Goal: Task Accomplishment & Management: Manage account settings

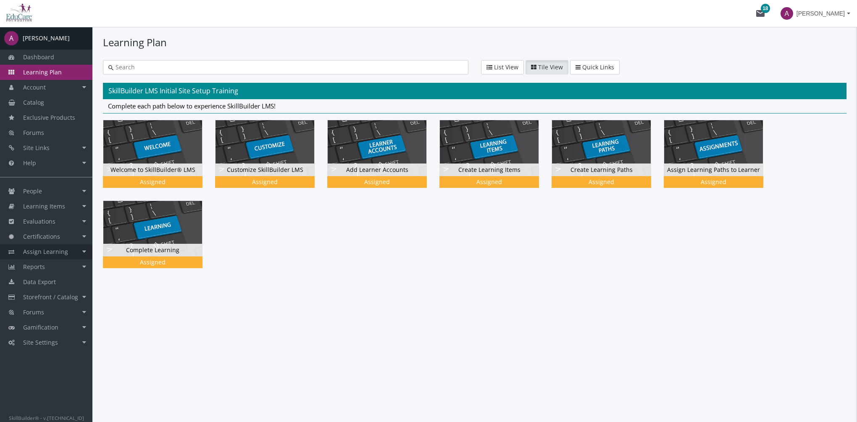
click at [66, 251] on link "Assign Learning" at bounding box center [46, 251] width 92 height 15
click at [64, 287] on link "Path to Learner Assignments" at bounding box center [53, 295] width 80 height 24
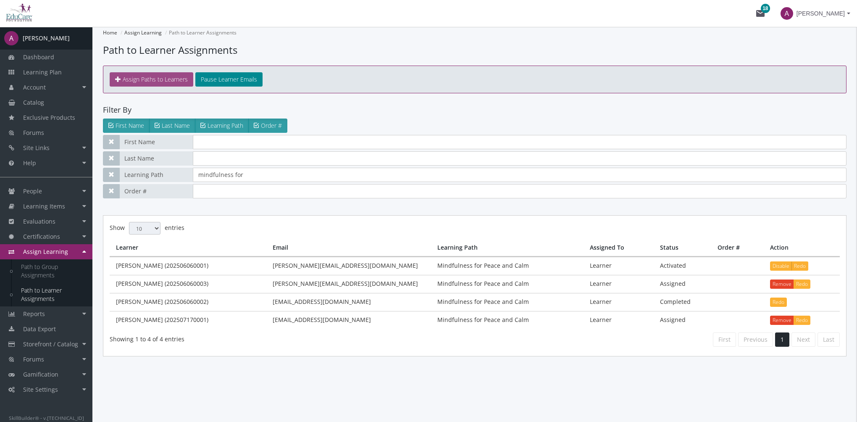
click at [152, 76] on span "Assign Paths to Learners" at bounding box center [155, 79] width 65 height 8
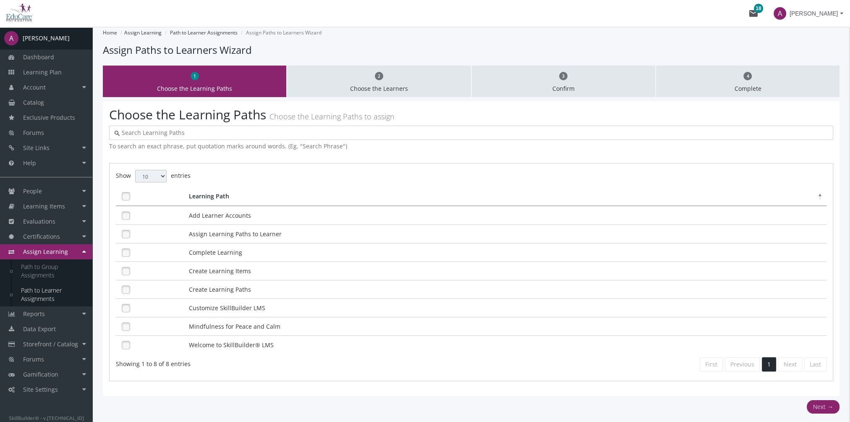
click at [202, 136] on input "text" at bounding box center [474, 132] width 708 height 8
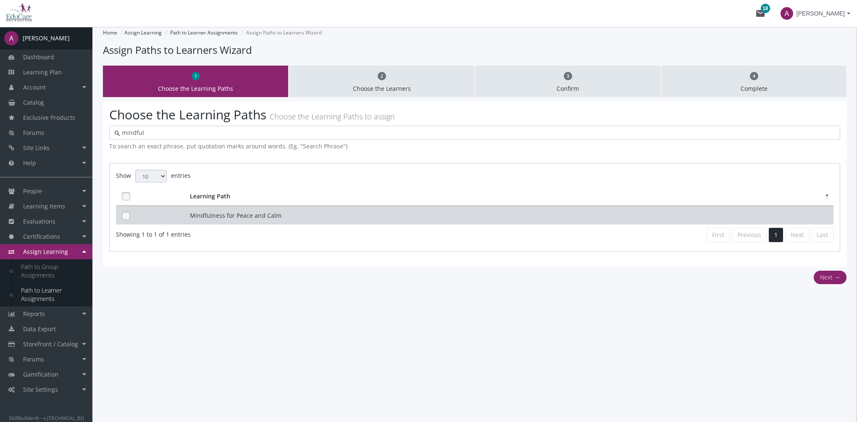
type input "mindful"
click at [287, 217] on td "Mindfulness for Peace and Calm" at bounding box center [510, 215] width 645 height 18
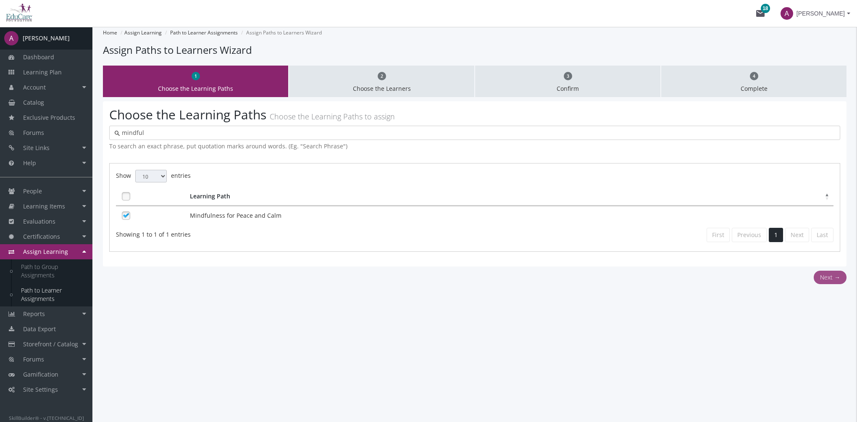
click at [833, 275] on button "Next →" at bounding box center [829, 276] width 33 height 13
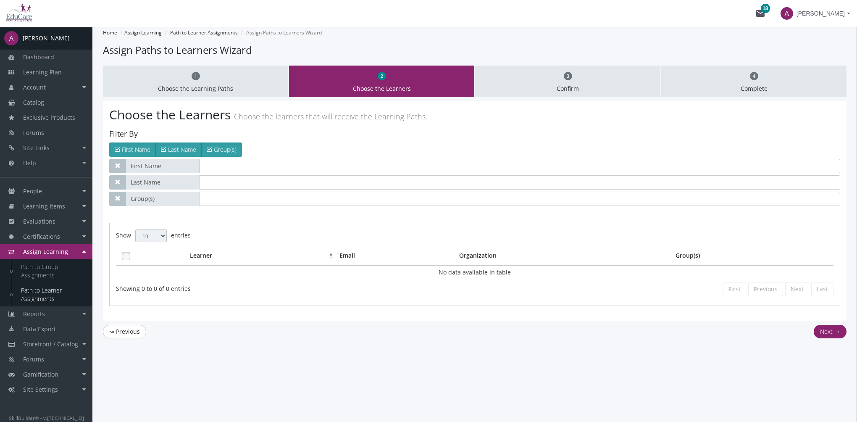
click at [232, 161] on input "text" at bounding box center [519, 166] width 641 height 14
type input "[PERSON_NAME]"
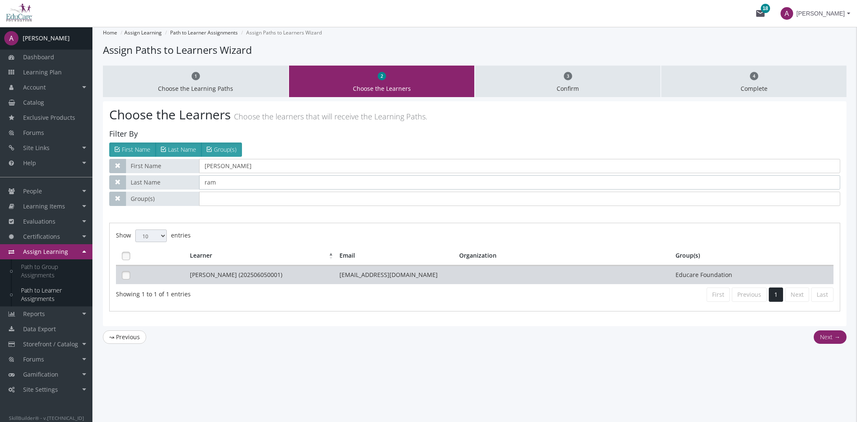
type input "ram"
click at [289, 277] on td "[PERSON_NAME] (202506050001)" at bounding box center [263, 274] width 150 height 18
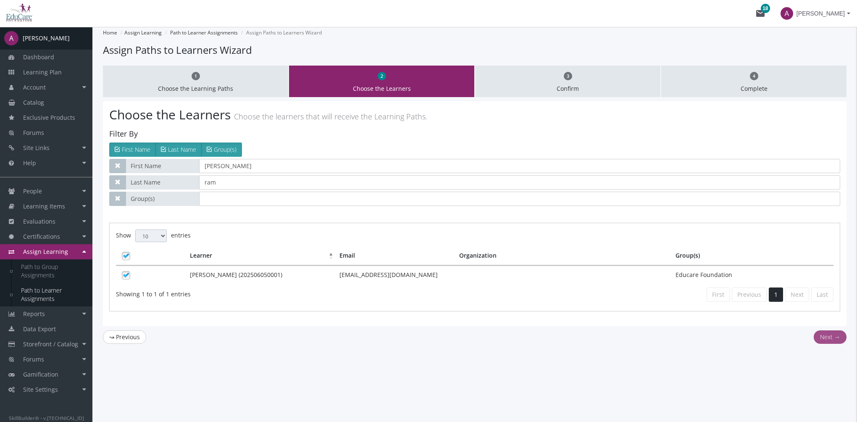
click at [825, 335] on button "Next →" at bounding box center [829, 336] width 33 height 13
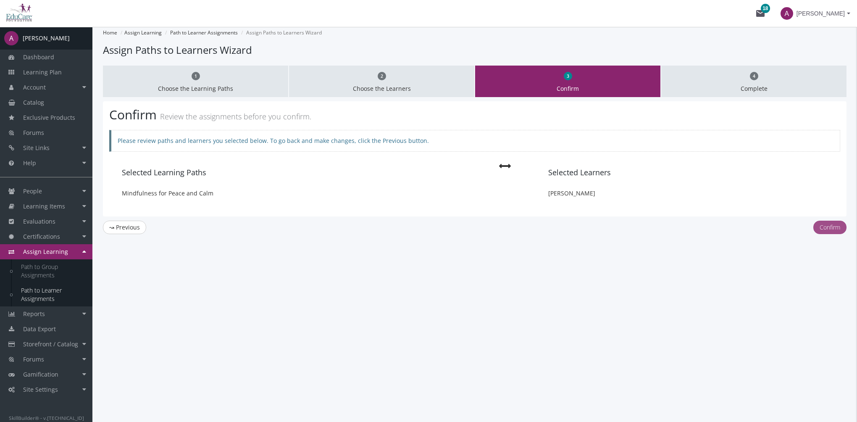
click at [827, 225] on button "Confirm" at bounding box center [829, 226] width 33 height 13
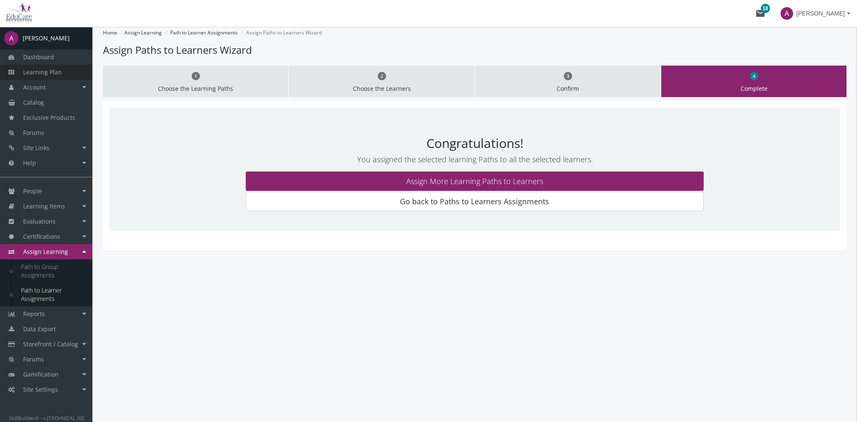
click at [55, 71] on span "Learning Plan" at bounding box center [42, 72] width 39 height 8
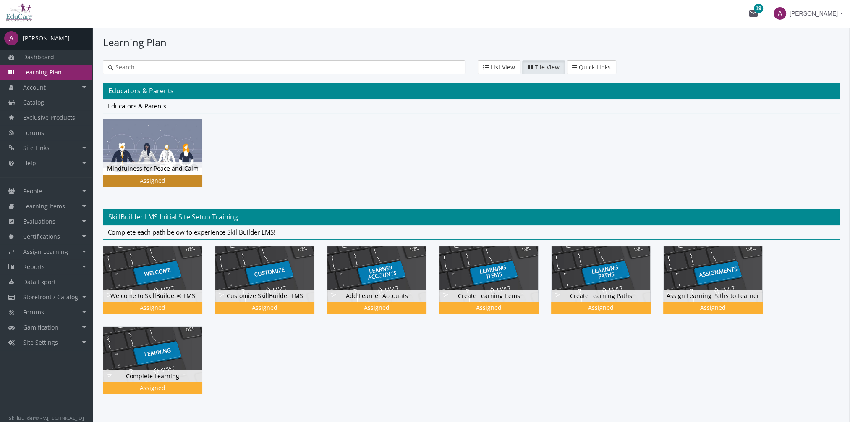
click at [159, 156] on img at bounding box center [152, 146] width 99 height 55
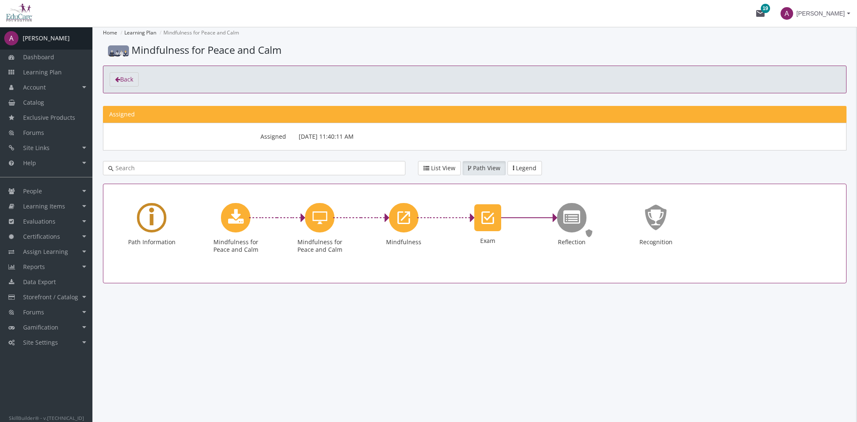
click at [149, 225] on icon "Learning Path" at bounding box center [151, 217] width 5 height 38
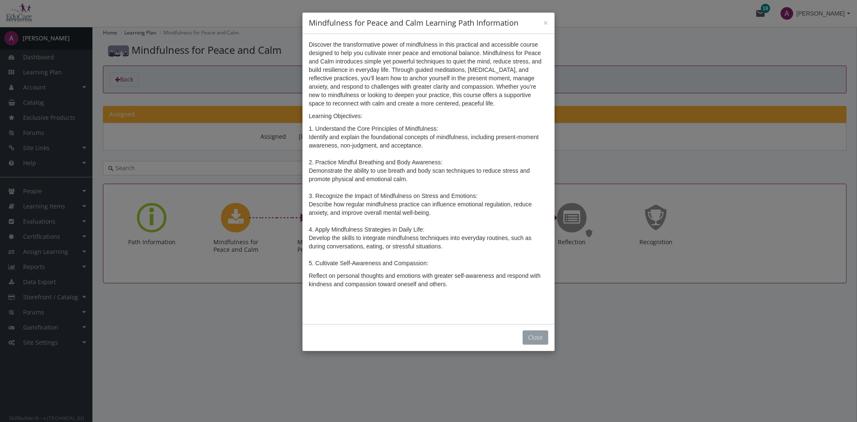
click at [537, 344] on button "Close" at bounding box center [535, 337] width 26 height 14
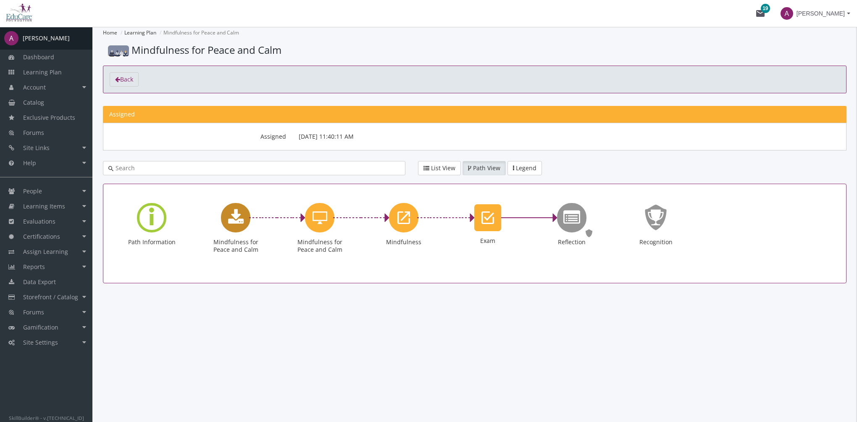
click at [242, 217] on icon "Mindfulness for Peace and Calm" at bounding box center [236, 217] width 16 height 17
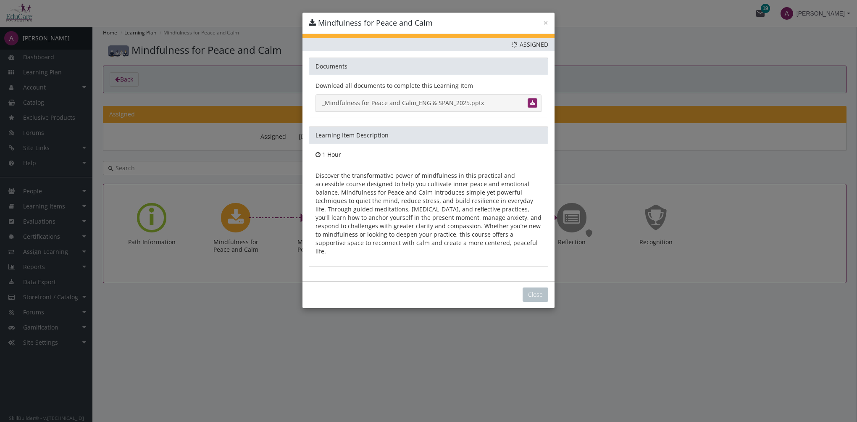
click at [396, 102] on link "_Mindfulness for Peace and Calm_ENG & SPAN_2025.pptx" at bounding box center [428, 103] width 226 height 18
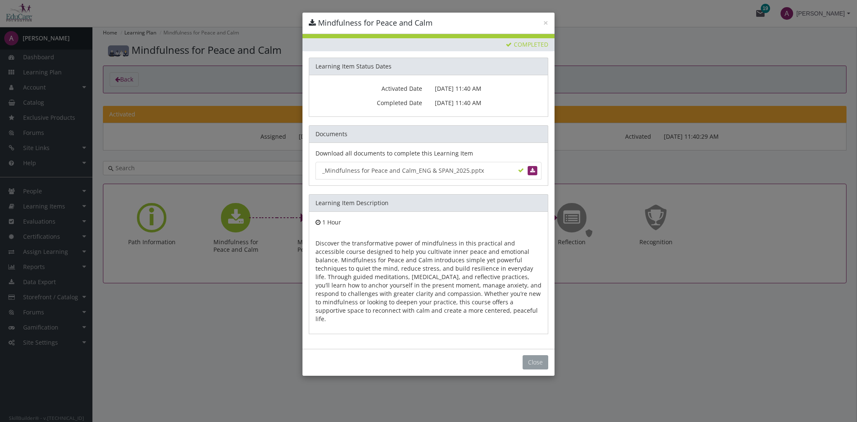
click at [539, 355] on button "Close" at bounding box center [535, 362] width 26 height 14
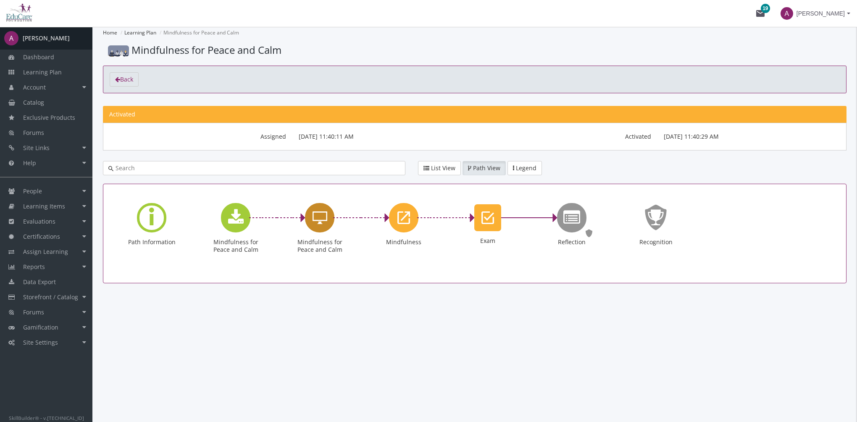
click at [321, 215] on icon "Mindfulness for Peace and Calm" at bounding box center [319, 217] width 15 height 17
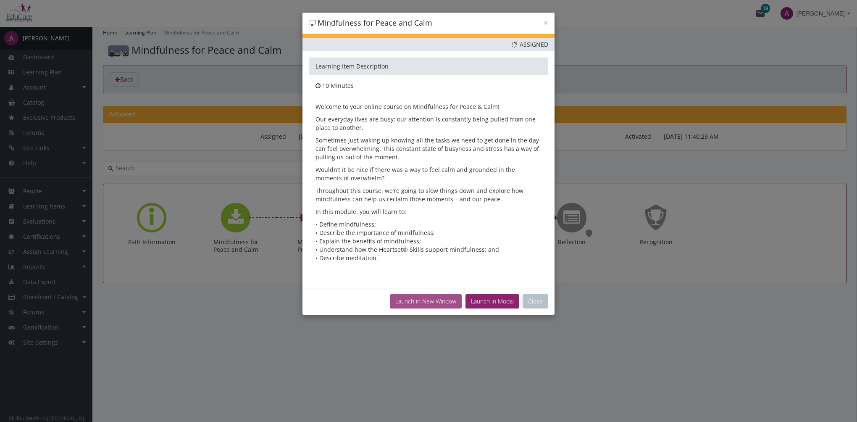
click at [410, 299] on button "Launch in New Window" at bounding box center [426, 301] width 72 height 14
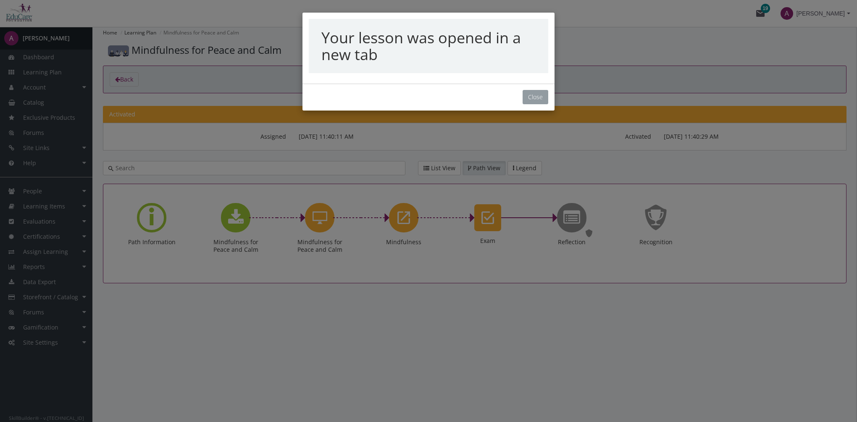
click at [537, 103] on button "Close" at bounding box center [535, 97] width 26 height 14
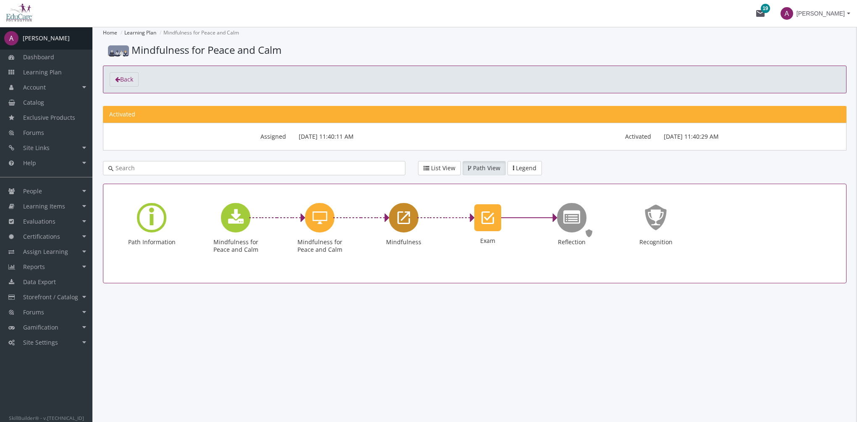
click at [408, 224] on icon "Mindfulness" at bounding box center [403, 217] width 13 height 17
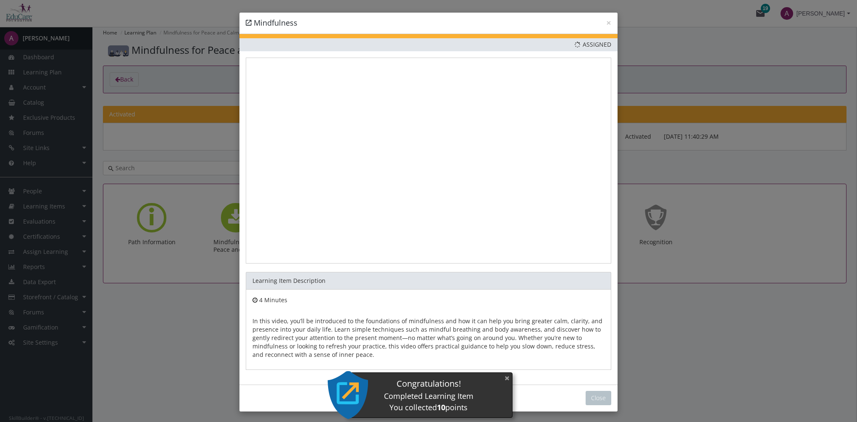
click at [510, 378] on button "×" at bounding box center [506, 377] width 13 height 17
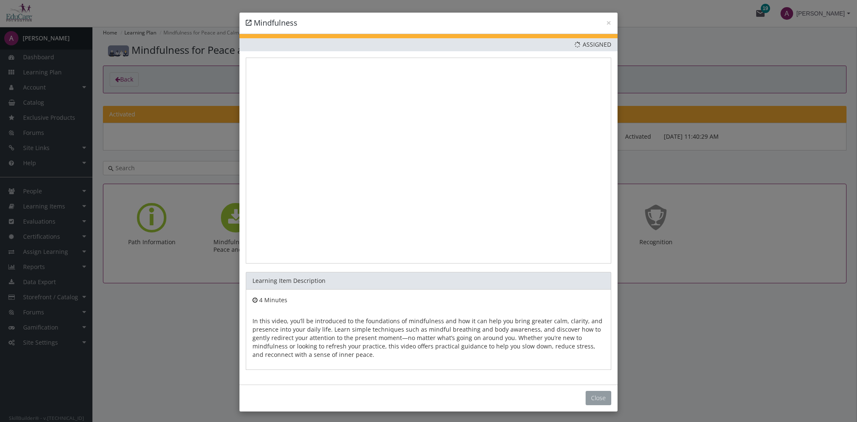
click at [594, 396] on button "Close" at bounding box center [598, 397] width 26 height 14
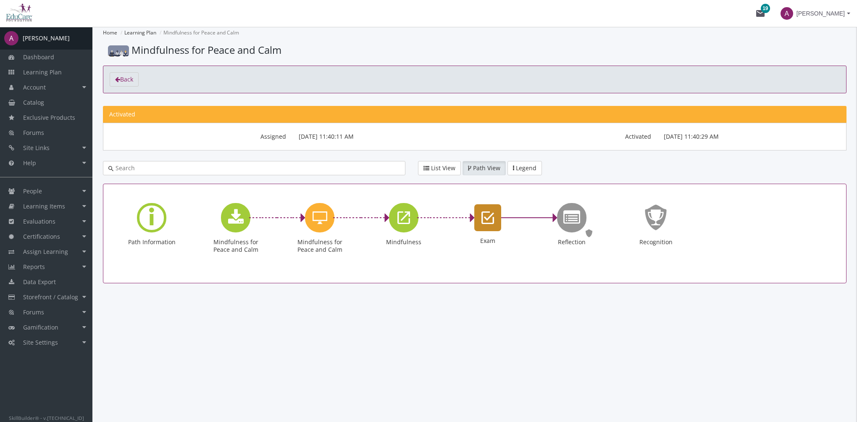
click at [488, 221] on icon "Exam" at bounding box center [487, 217] width 13 height 17
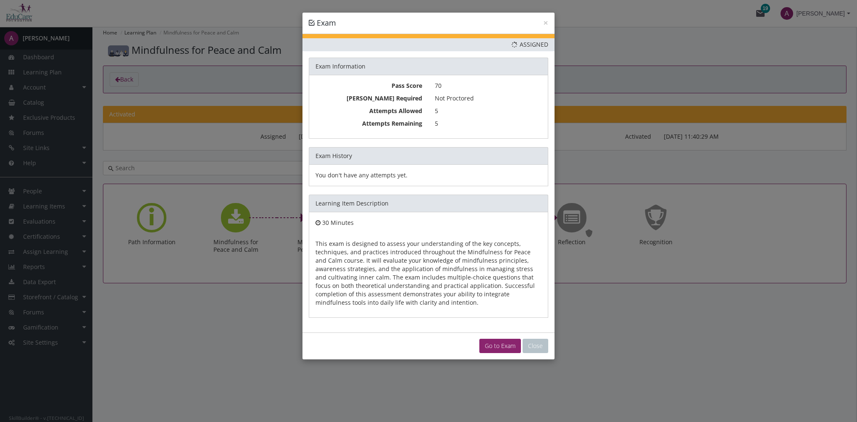
drag, startPoint x: 510, startPoint y: 346, endPoint x: 506, endPoint y: 346, distance: 4.2
click at [510, 346] on link "Go to Exam" at bounding box center [500, 345] width 42 height 14
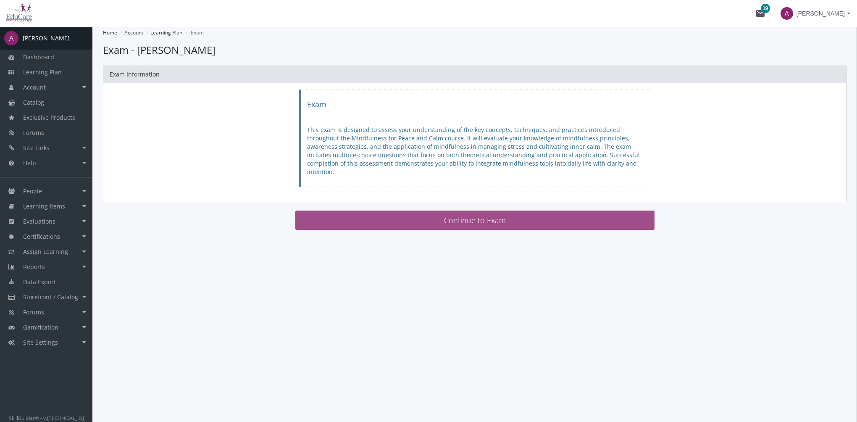
click at [384, 213] on button "Continue to Exam" at bounding box center [474, 219] width 359 height 19
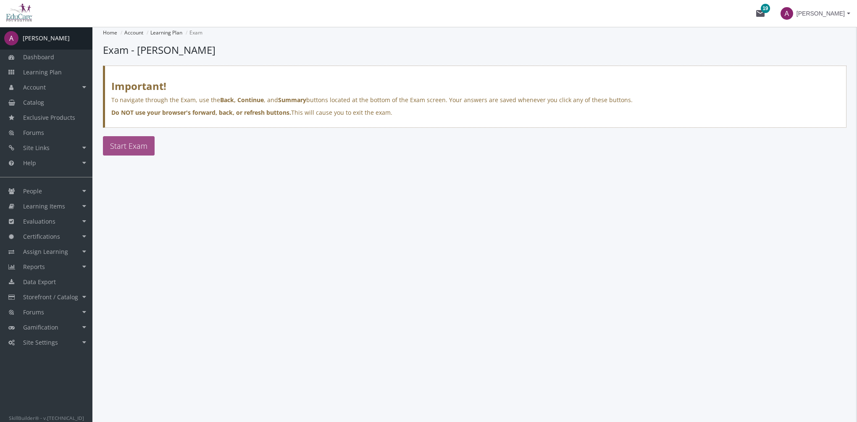
click at [130, 147] on span "Start Exam" at bounding box center [128, 146] width 37 height 10
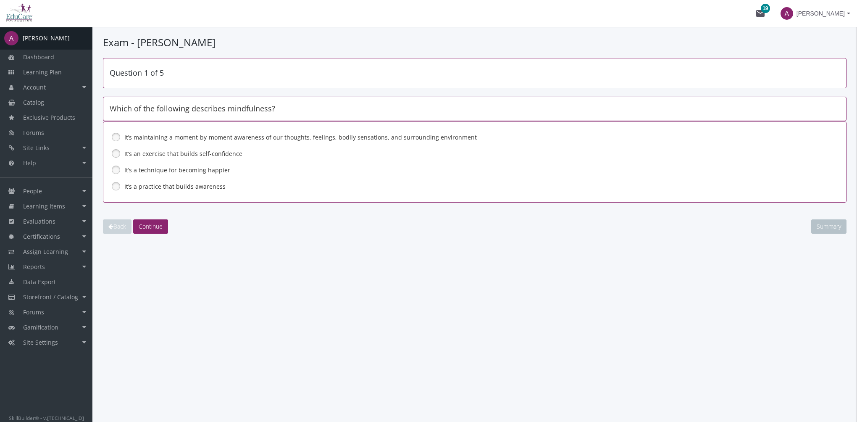
click at [151, 136] on label "It’s maintaining a moment-by-moment awareness of our thoughts, feelings, bodily…" at bounding box center [452, 137] width 657 height 8
click at [159, 227] on span "Continue" at bounding box center [151, 226] width 24 height 8
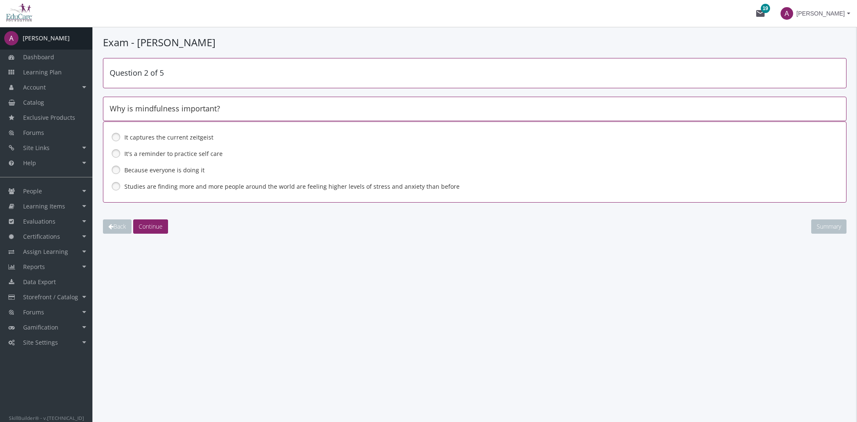
click at [143, 186] on label "Studies are finding more and more people around the world are feeling higher le…" at bounding box center [452, 186] width 657 height 8
click at [152, 225] on span "Continue" at bounding box center [151, 226] width 24 height 8
click at [128, 182] on label "All of the above" at bounding box center [452, 186] width 657 height 8
click at [170, 229] on div "Back Continue Summary" at bounding box center [474, 226] width 743 height 14
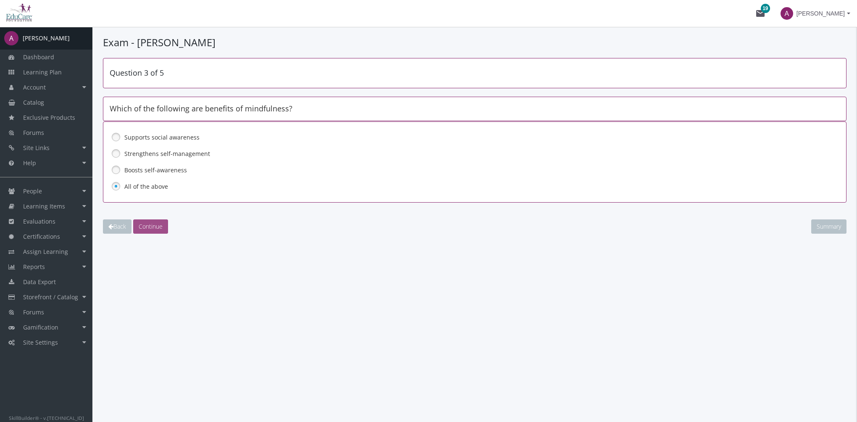
click at [161, 225] on span "Continue" at bounding box center [151, 226] width 24 height 8
click at [166, 139] on label "They can be used to practice creating relationships and environments where you …" at bounding box center [452, 137] width 657 height 8
click at [161, 230] on button "Continue" at bounding box center [150, 226] width 35 height 14
click at [169, 168] on label "Mindfulness is a mindset and meditation is the practice that supports it" at bounding box center [452, 170] width 657 height 8
click at [162, 233] on main-section "Exam - [PERSON_NAME] Question 5 of 5 What is the difference between mindfulness…" at bounding box center [474, 151] width 743 height 232
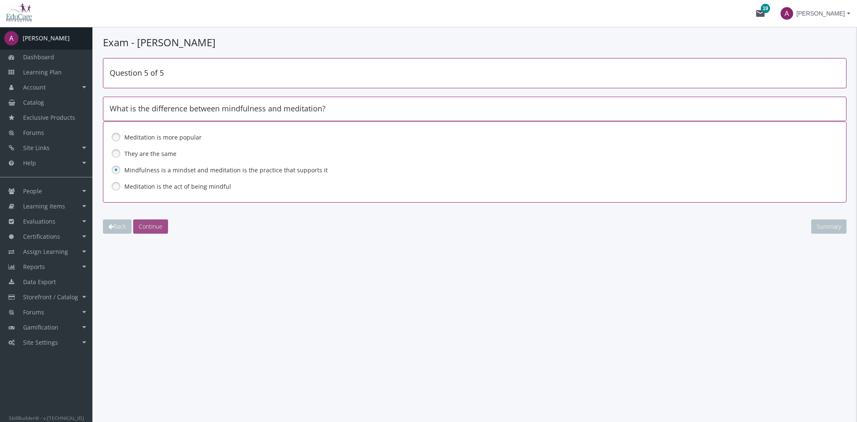
click at [160, 230] on button "Continue" at bounding box center [150, 226] width 35 height 14
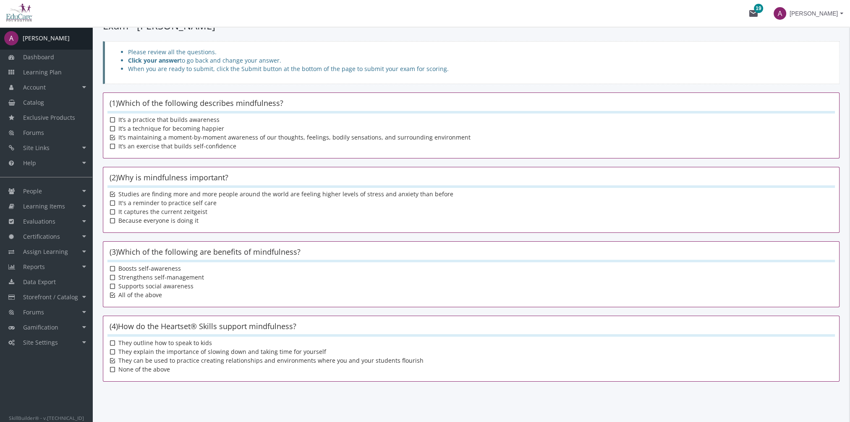
scroll to position [118, 0]
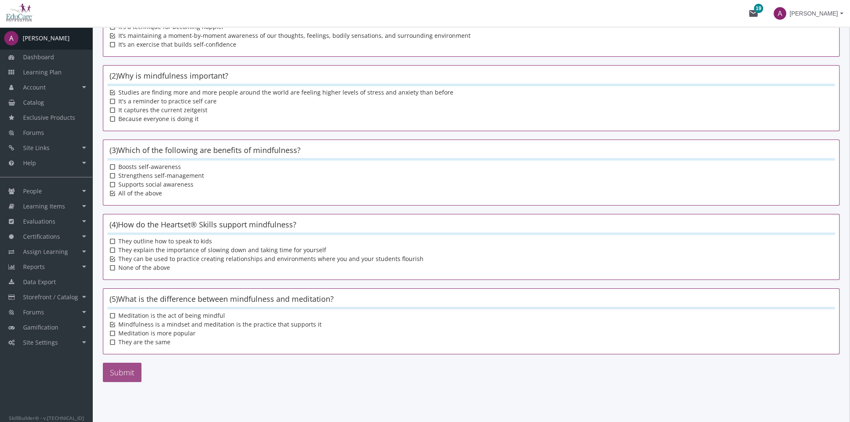
drag, startPoint x: 132, startPoint y: 373, endPoint x: 163, endPoint y: 379, distance: 32.1
click at [131, 373] on button "Submit" at bounding box center [122, 371] width 39 height 19
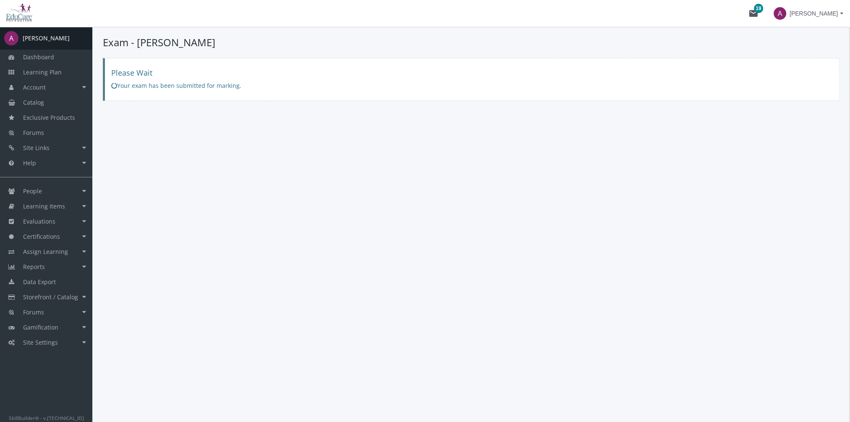
scroll to position [0, 0]
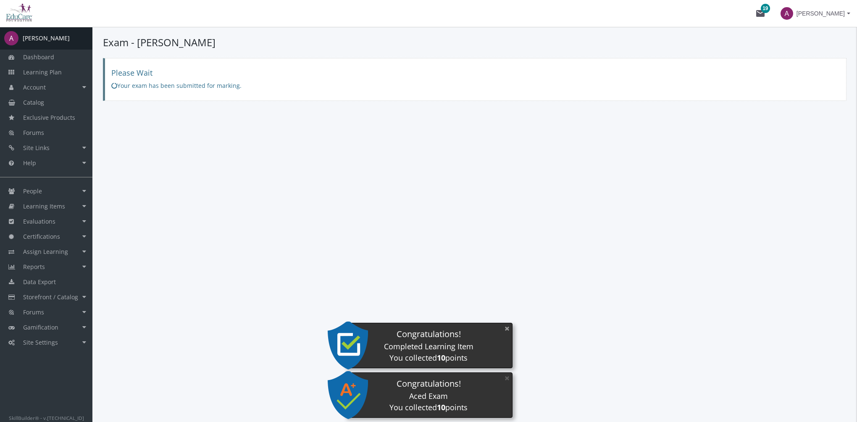
click at [506, 330] on button "×" at bounding box center [506, 328] width 13 height 17
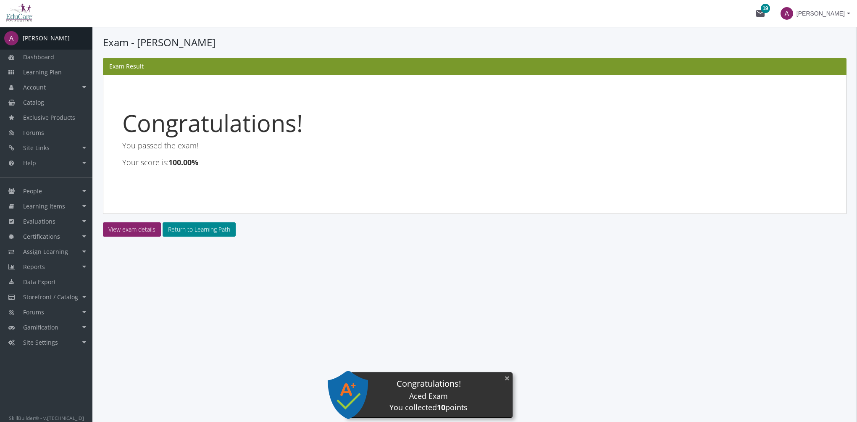
click at [507, 376] on button "×" at bounding box center [506, 377] width 13 height 17
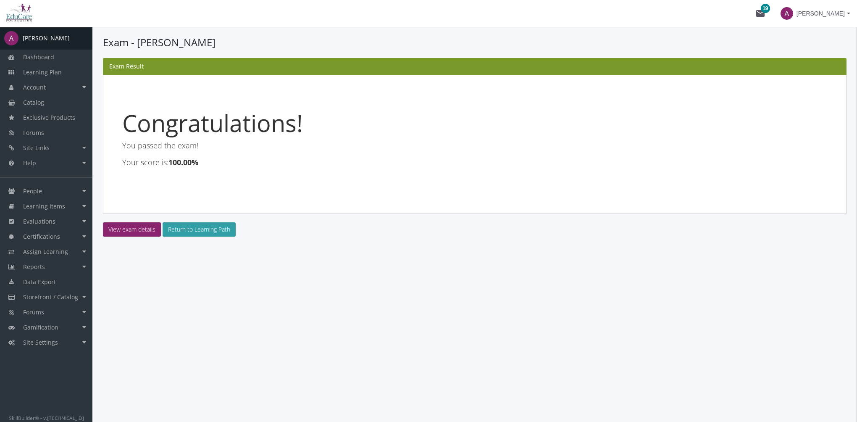
click at [202, 231] on link "Return to Learning Path" at bounding box center [198, 229] width 73 height 14
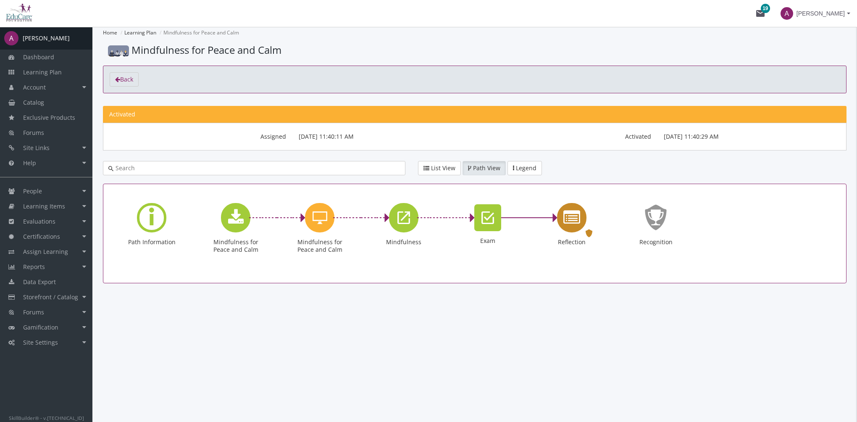
click at [571, 223] on icon "Reflection" at bounding box center [571, 217] width 17 height 17
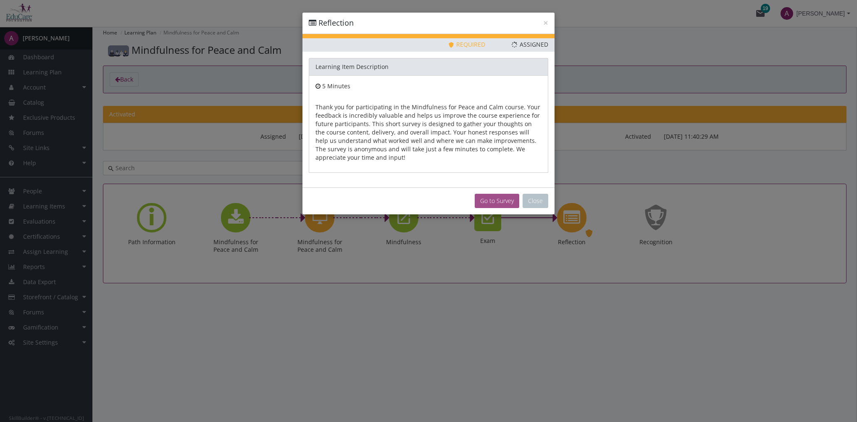
click at [497, 200] on button "Go to Survey" at bounding box center [496, 201] width 45 height 14
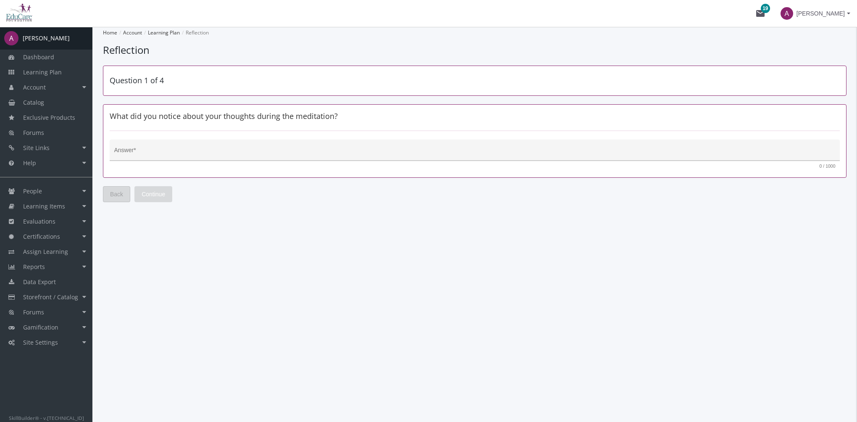
click at [168, 145] on div "Answer *" at bounding box center [474, 152] width 721 height 17
type textarea "fsdfdsf"
click at [158, 190] on span "Continue" at bounding box center [154, 193] width 24 height 15
click at [180, 152] on textarea "Answer *" at bounding box center [474, 153] width 721 height 8
type textarea "fsdfs"
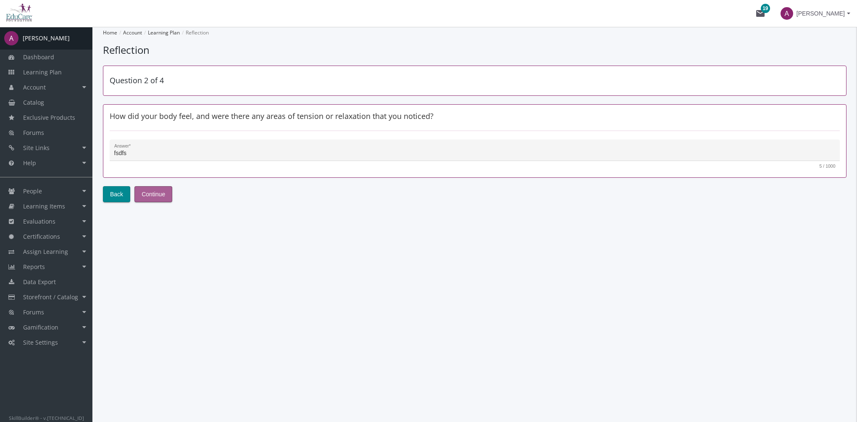
click at [155, 195] on span "Continue" at bounding box center [154, 193] width 24 height 15
click at [166, 140] on div "Answer *" at bounding box center [475, 150] width 730 height 22
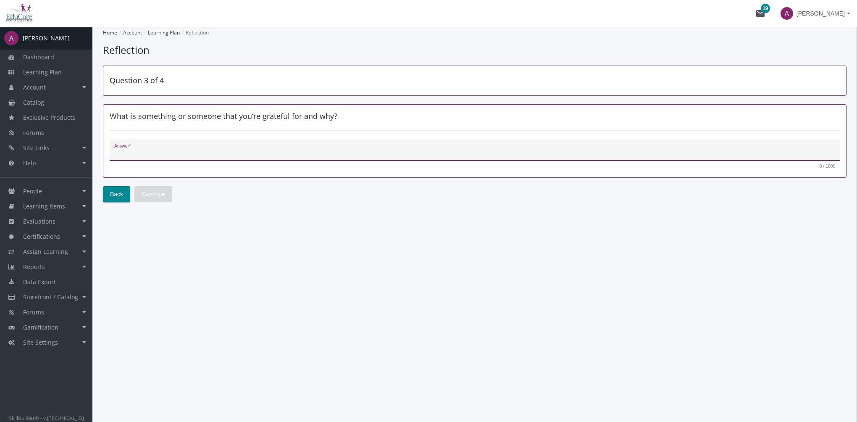
click at [166, 149] on textarea "Answer *" at bounding box center [474, 153] width 721 height 8
type textarea "fsdfdsds"
click at [163, 195] on span "Continue" at bounding box center [154, 193] width 24 height 15
click at [155, 149] on textarea "Answer *" at bounding box center [474, 153] width 721 height 8
type textarea "fdss"
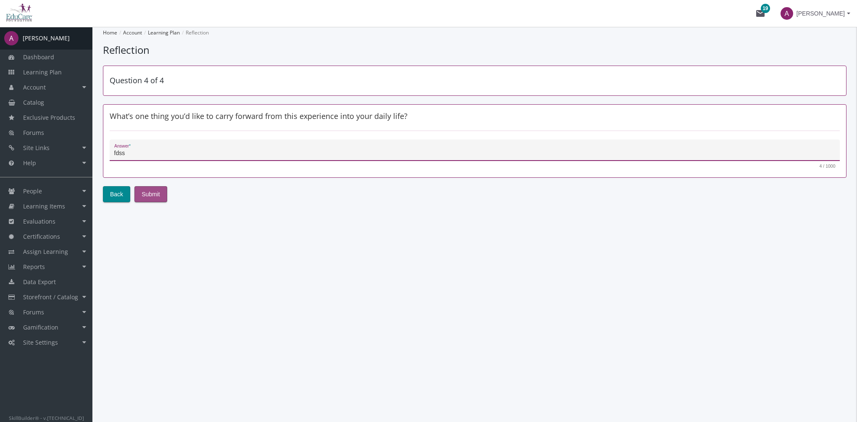
click at [160, 195] on button "Submit" at bounding box center [150, 194] width 33 height 16
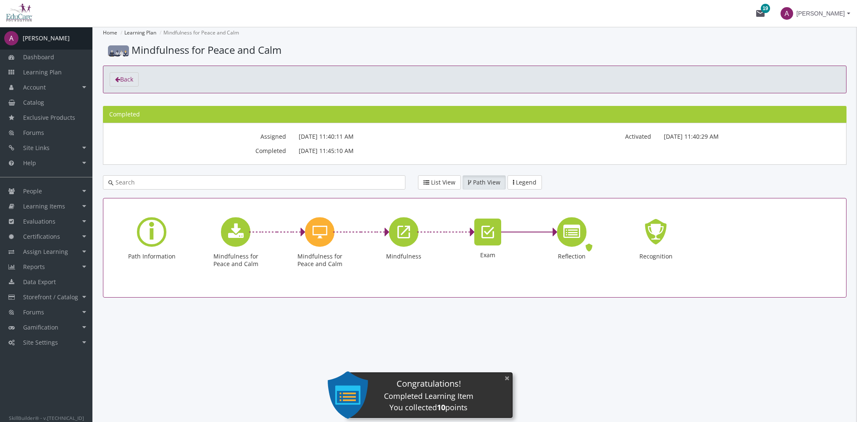
click at [504, 378] on button "×" at bounding box center [506, 377] width 13 height 17
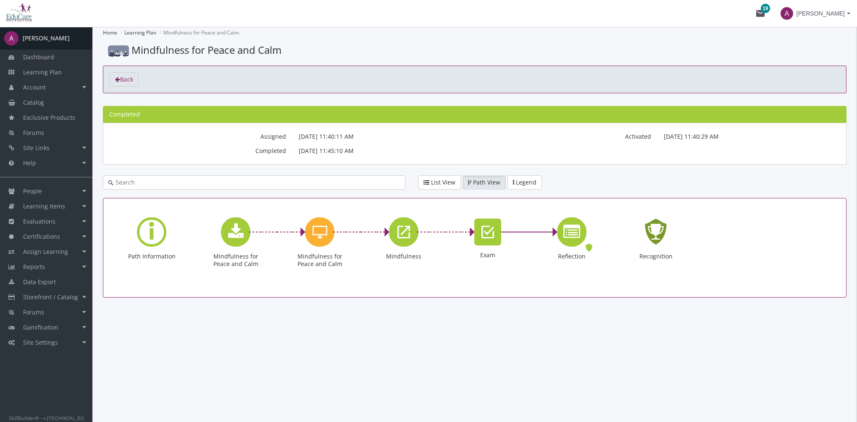
click at [655, 234] on icon "Recognition - Completed" at bounding box center [655, 231] width 27 height 38
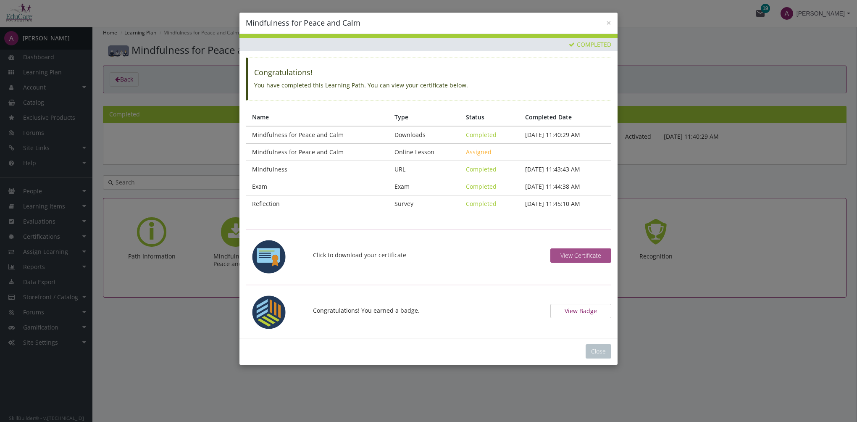
click at [581, 256] on span "View Certificate" at bounding box center [580, 255] width 41 height 8
click at [584, 306] on button "View Badge" at bounding box center [580, 311] width 61 height 14
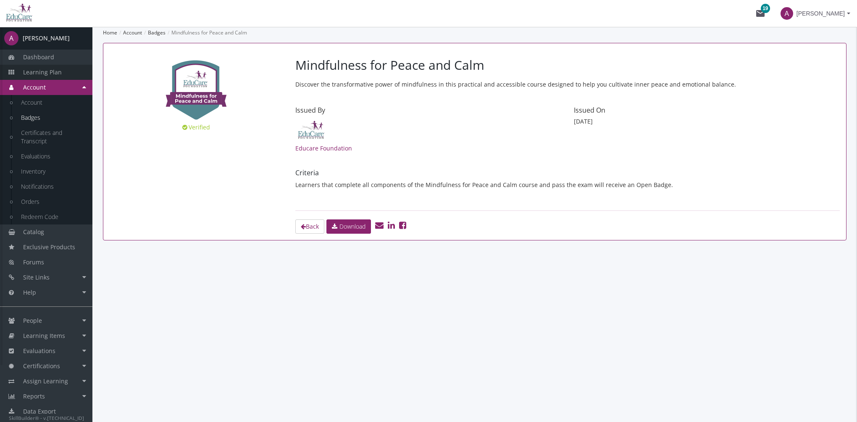
click at [48, 74] on span "Learning Plan" at bounding box center [42, 72] width 39 height 8
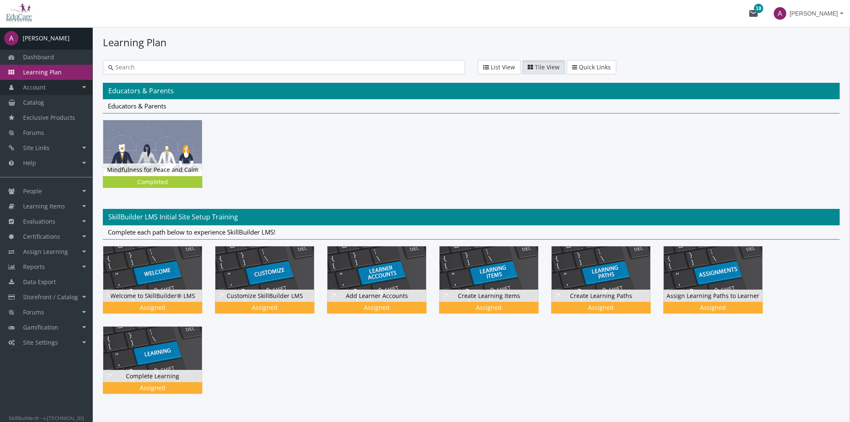
click at [57, 90] on link "Account" at bounding box center [46, 87] width 92 height 15
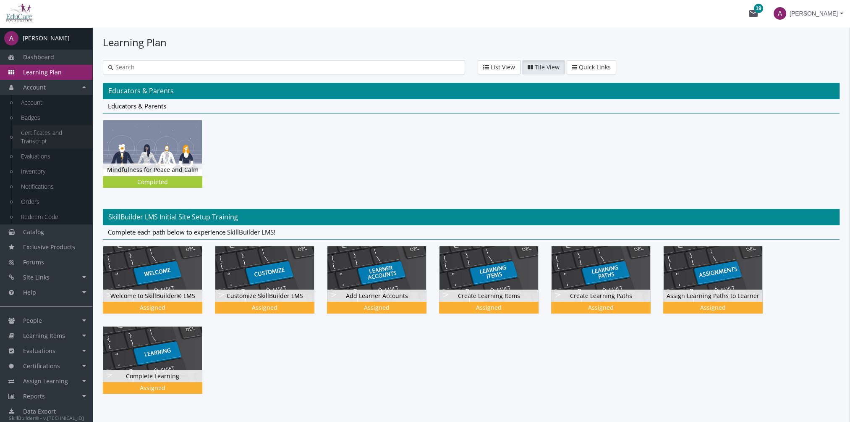
click at [48, 142] on link "Certificates and Transcript" at bounding box center [53, 137] width 80 height 24
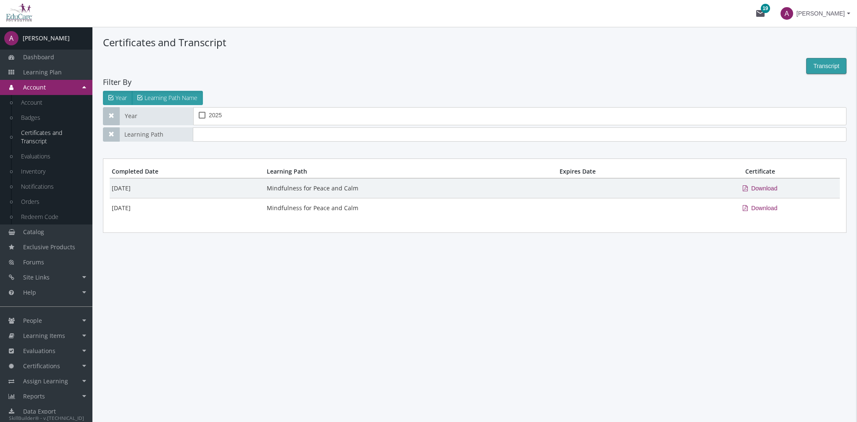
click at [828, 67] on span "Transcript" at bounding box center [826, 65] width 26 height 15
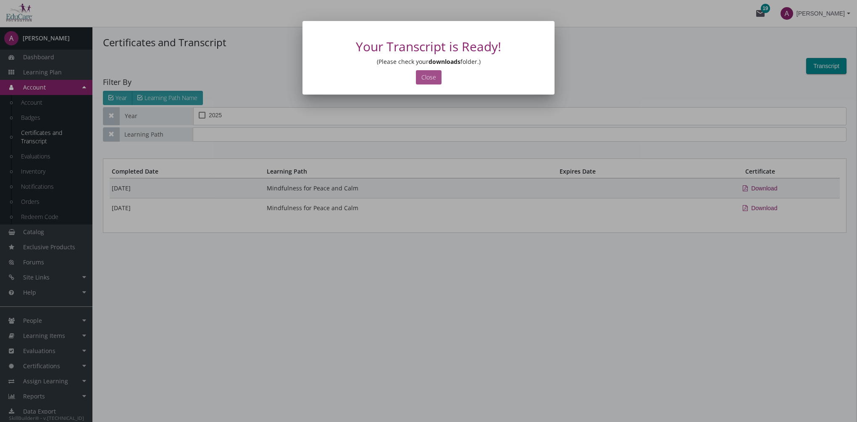
click at [428, 76] on button "Close" at bounding box center [429, 77] width 26 height 14
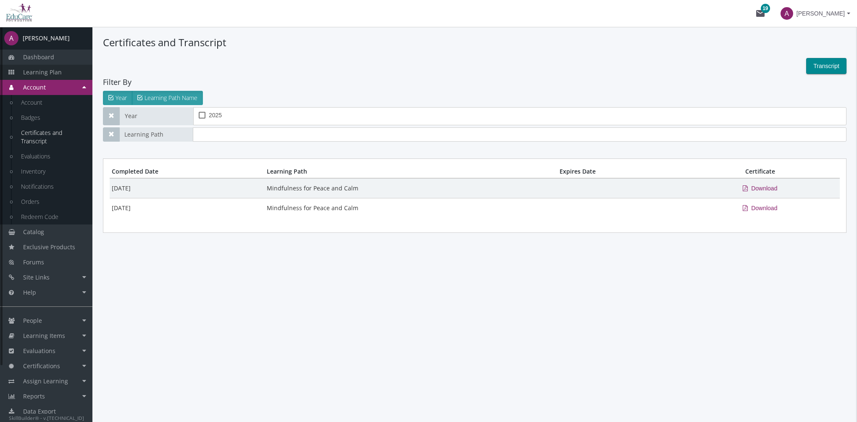
click at [45, 72] on span "Learning Plan" at bounding box center [42, 72] width 39 height 8
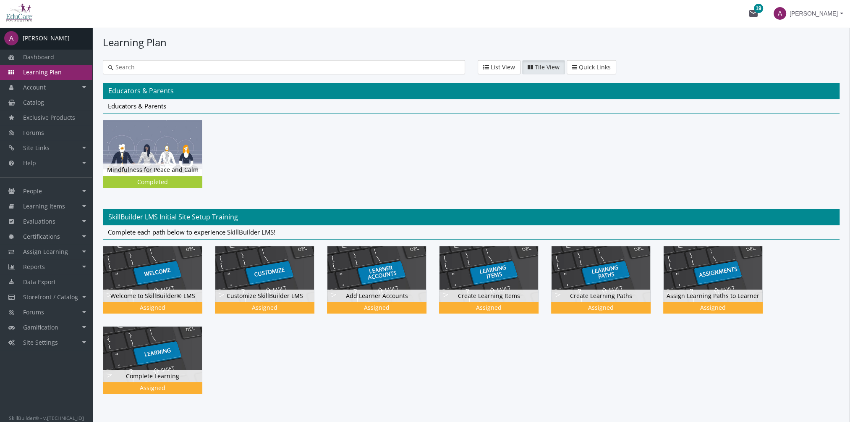
click at [44, 74] on span "Learning Plan" at bounding box center [42, 72] width 39 height 8
click at [166, 152] on img at bounding box center [152, 146] width 99 height 55
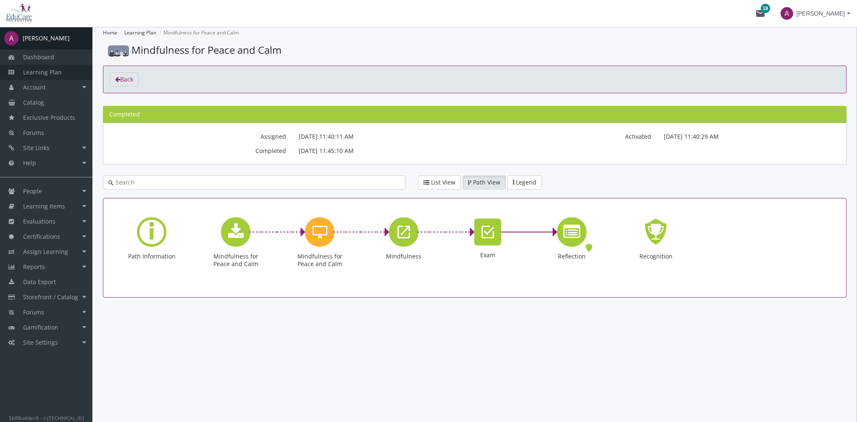
click at [55, 71] on span "Learning Plan" at bounding box center [42, 72] width 39 height 8
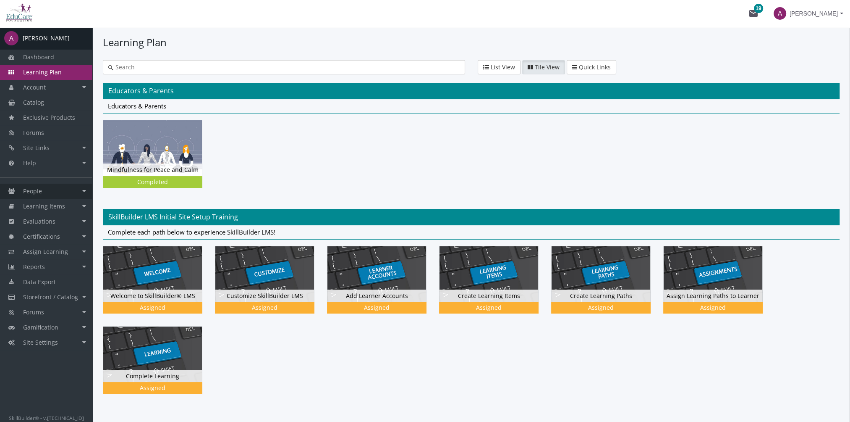
click at [54, 187] on link "People" at bounding box center [46, 190] width 92 height 15
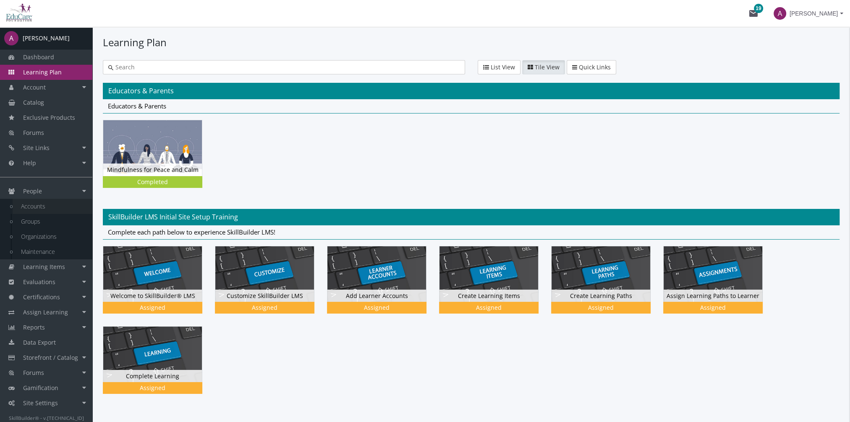
click at [53, 204] on link "Accounts" at bounding box center [53, 206] width 80 height 15
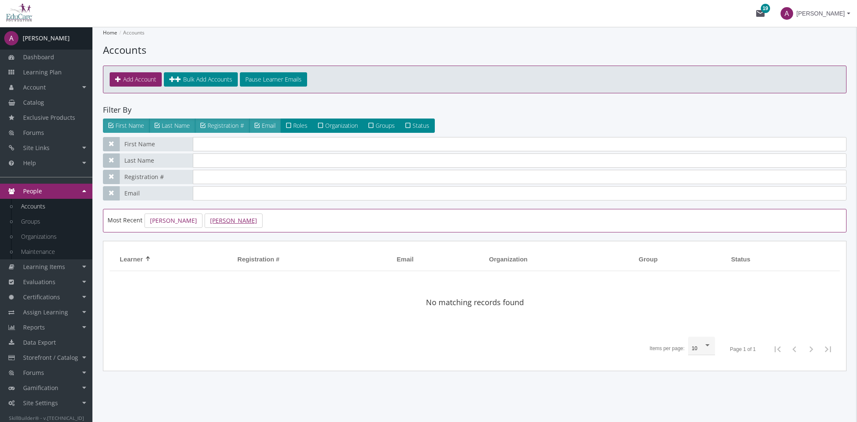
click at [233, 221] on link "[PERSON_NAME]" at bounding box center [233, 220] width 58 height 14
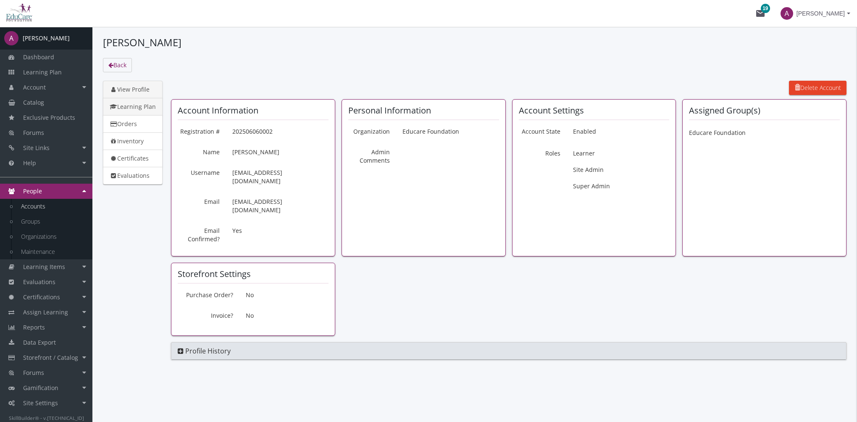
click at [147, 106] on link "Learning Plan" at bounding box center [133, 107] width 60 height 18
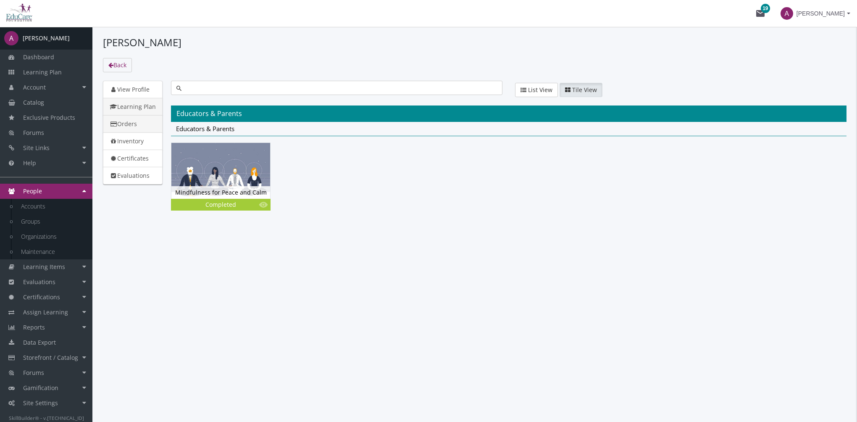
click at [136, 121] on link "Orders" at bounding box center [133, 124] width 60 height 18
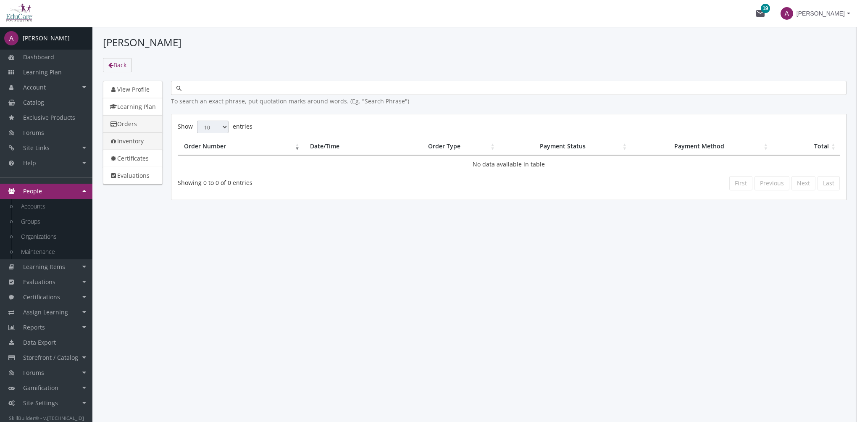
click at [135, 141] on link "Inventory" at bounding box center [133, 141] width 60 height 18
click at [134, 157] on link "Certificates" at bounding box center [133, 158] width 60 height 18
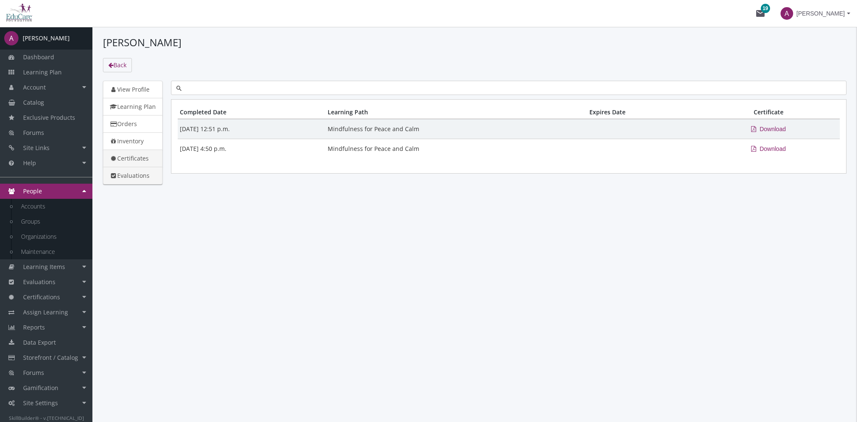
click at [131, 169] on link "Evaluations" at bounding box center [133, 176] width 60 height 18
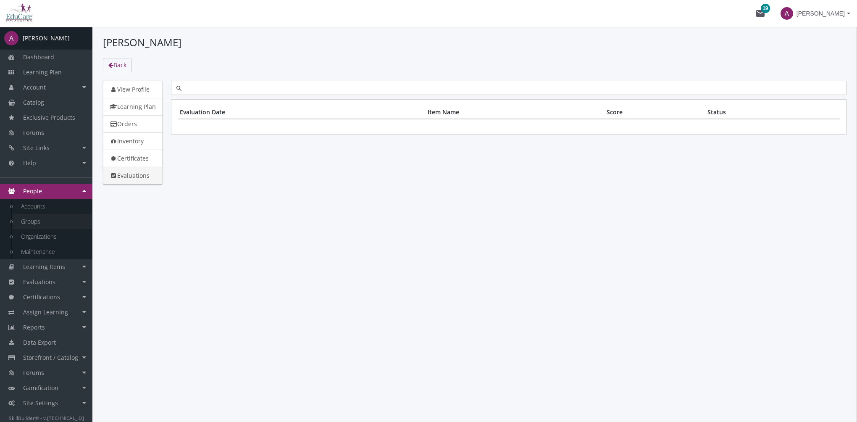
click at [34, 225] on link "Groups" at bounding box center [53, 221] width 80 height 15
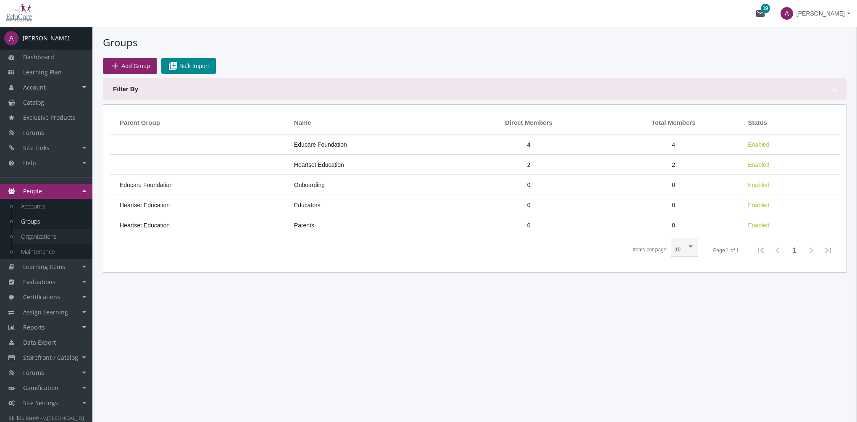
click at [49, 236] on link "Organizations" at bounding box center [53, 236] width 80 height 15
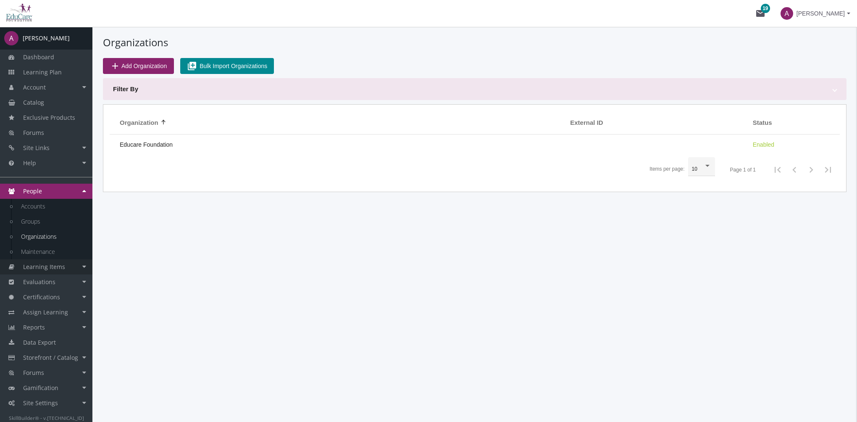
click at [59, 273] on link "Learning Items" at bounding box center [46, 266] width 92 height 15
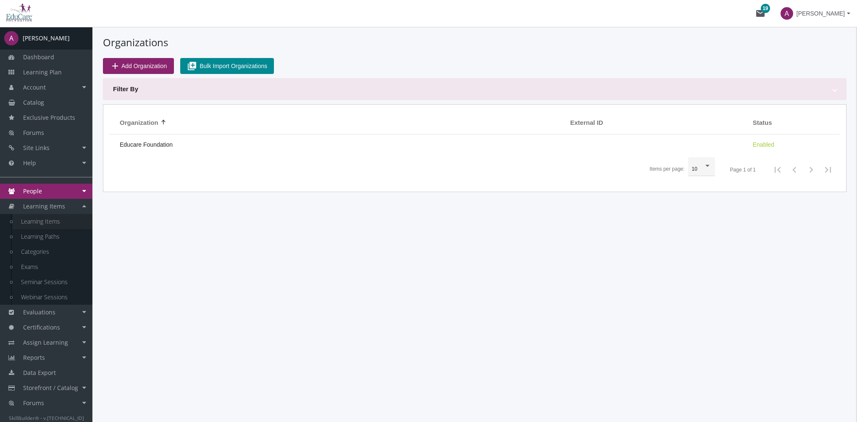
click at [57, 220] on link "Learning Items" at bounding box center [53, 221] width 80 height 15
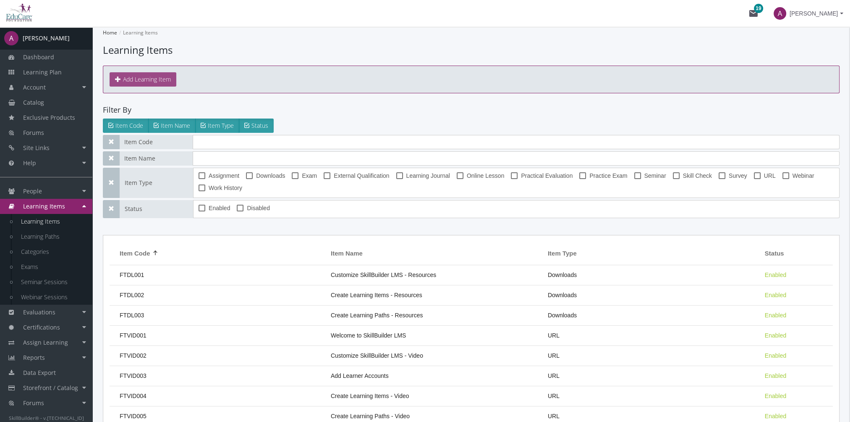
click at [153, 74] on button "Add Learning Item" at bounding box center [143, 79] width 67 height 14
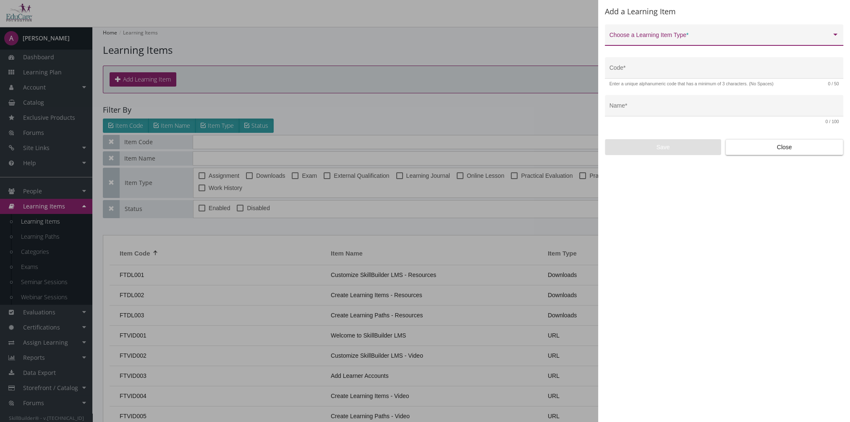
click at [696, 37] on span at bounding box center [721, 38] width 222 height 7
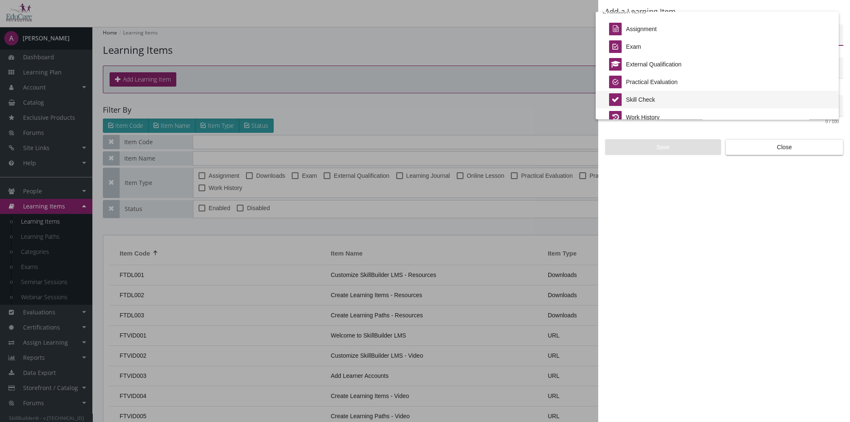
scroll to position [175, 0]
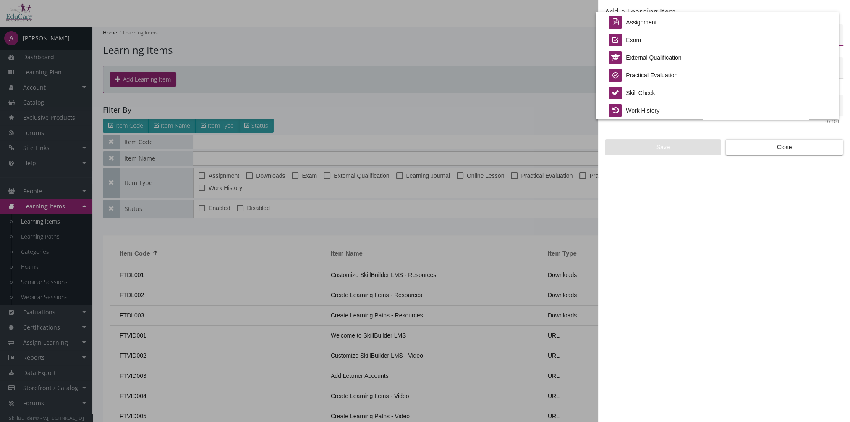
click at [787, 149] on div at bounding box center [425, 211] width 850 height 422
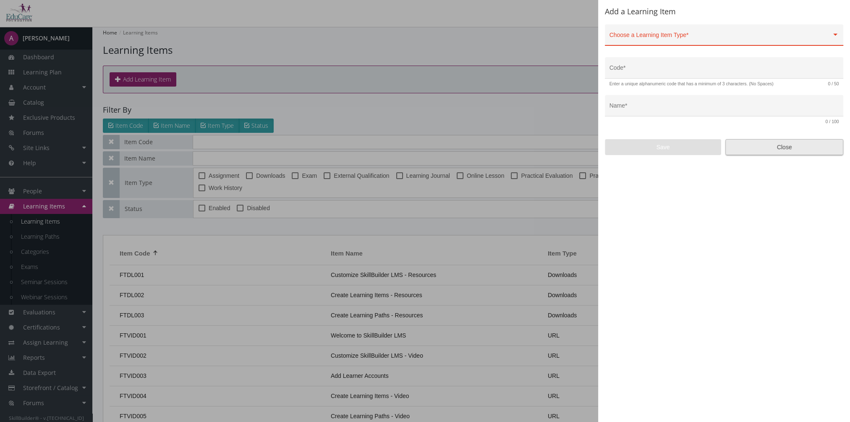
click at [795, 149] on span "Close" at bounding box center [785, 146] width 104 height 15
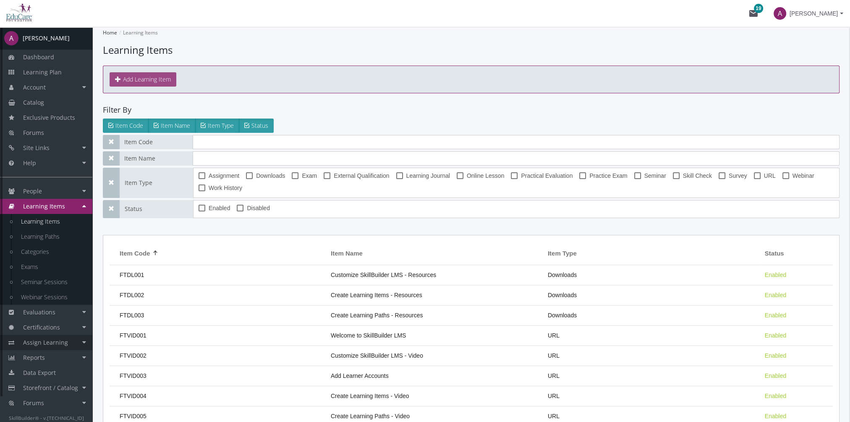
scroll to position [27, 0]
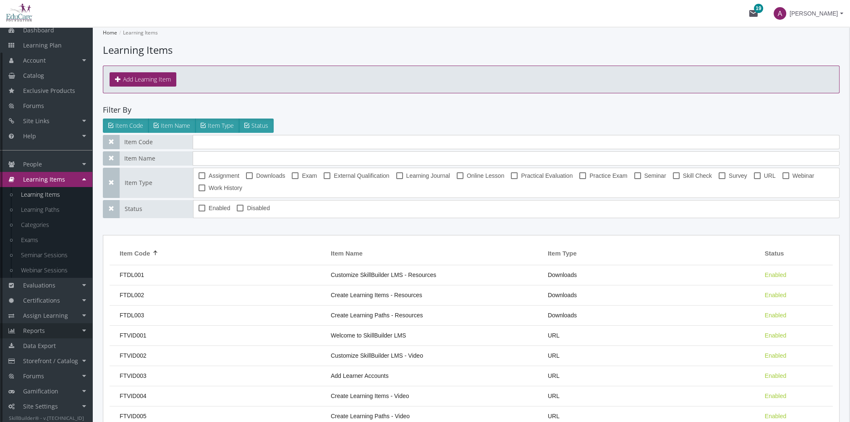
click at [57, 328] on link "Reports" at bounding box center [46, 330] width 92 height 15
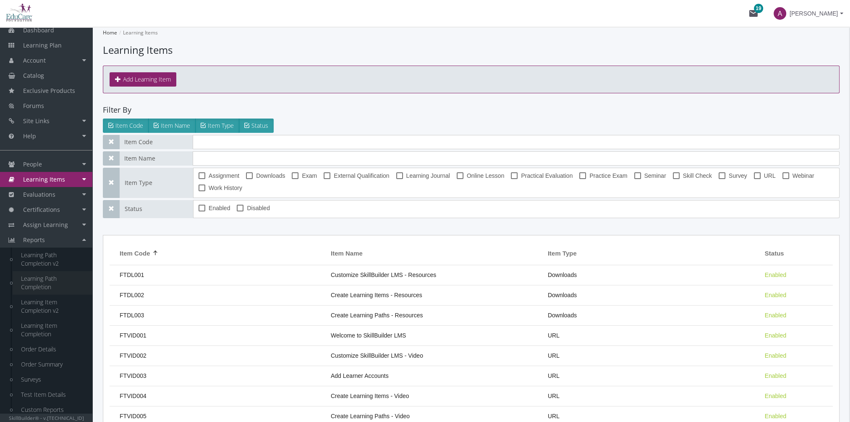
click at [45, 279] on link "Learning Path Completion" at bounding box center [53, 283] width 80 height 24
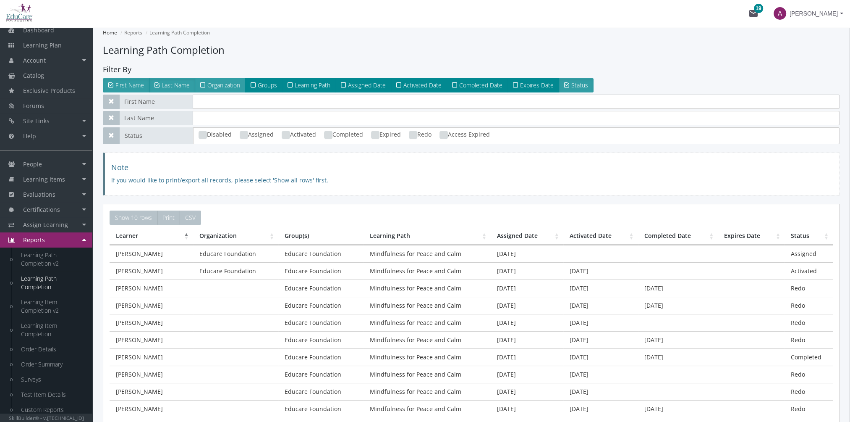
click at [215, 84] on span "Organization" at bounding box center [223, 85] width 33 height 8
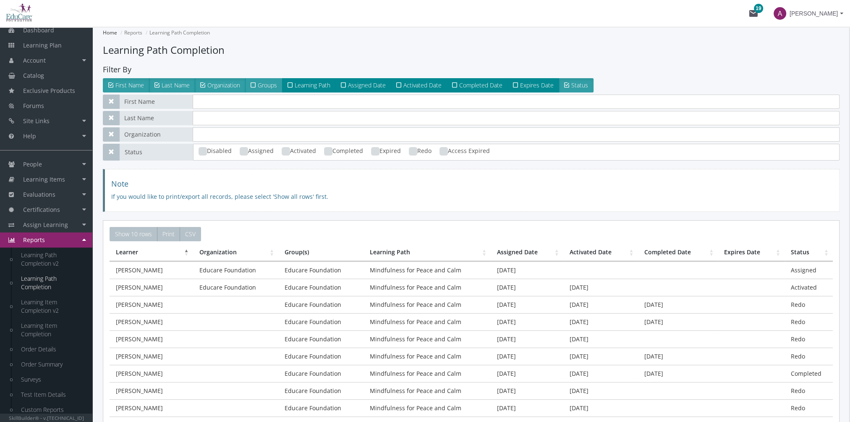
click at [271, 87] on span "Groups" at bounding box center [267, 85] width 19 height 8
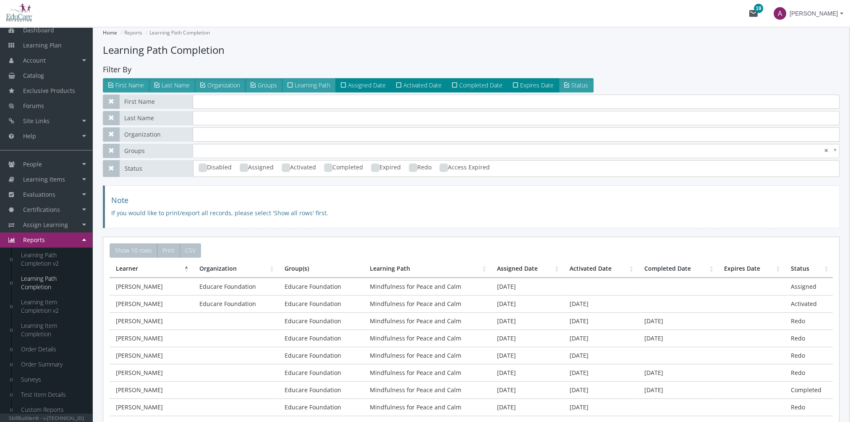
click at [311, 89] on label "Learning Path" at bounding box center [309, 85] width 54 height 14
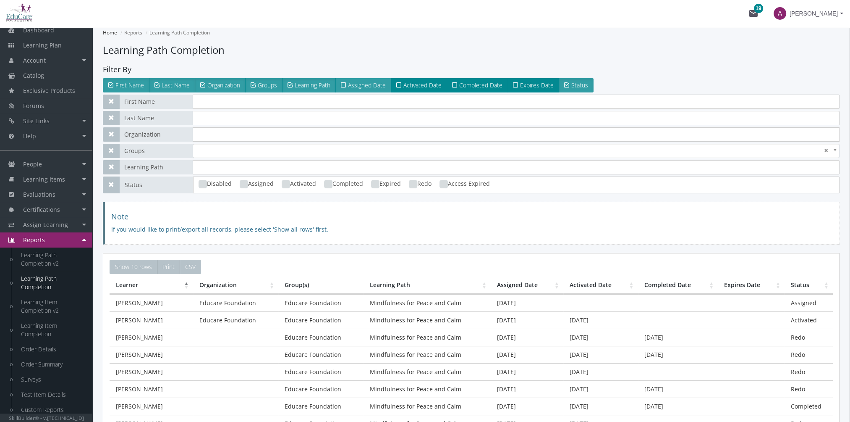
click at [363, 84] on span "Assigned Date" at bounding box center [367, 85] width 38 height 8
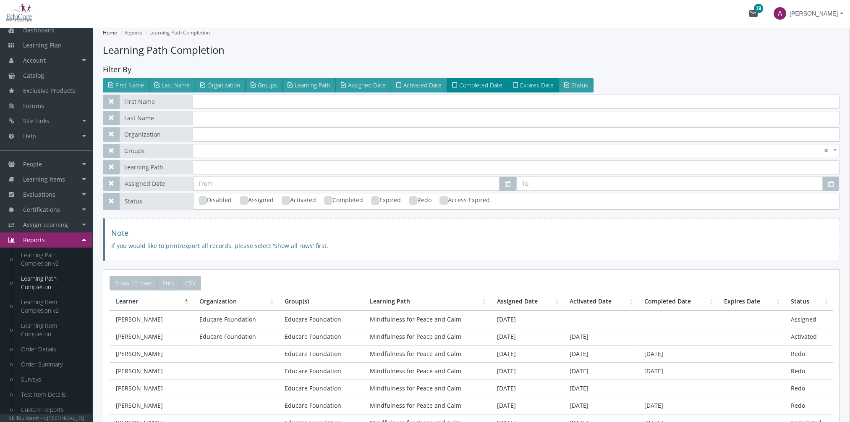
click at [420, 84] on span "Activated Date" at bounding box center [423, 85] width 38 height 8
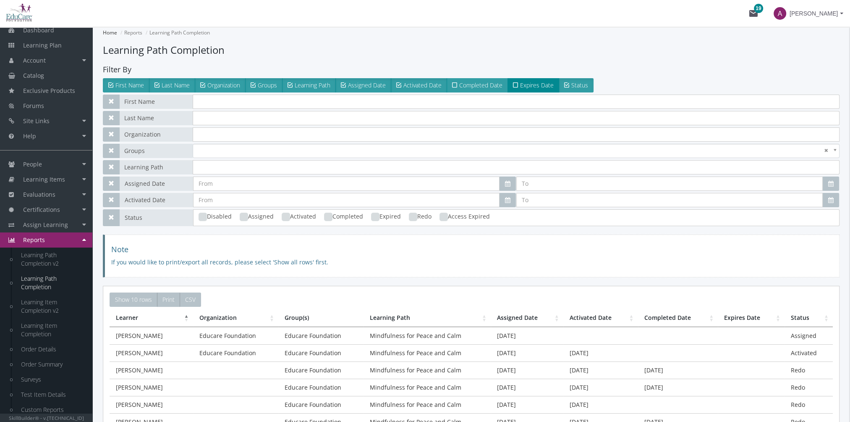
click at [474, 84] on span "Completed Date" at bounding box center [480, 85] width 43 height 8
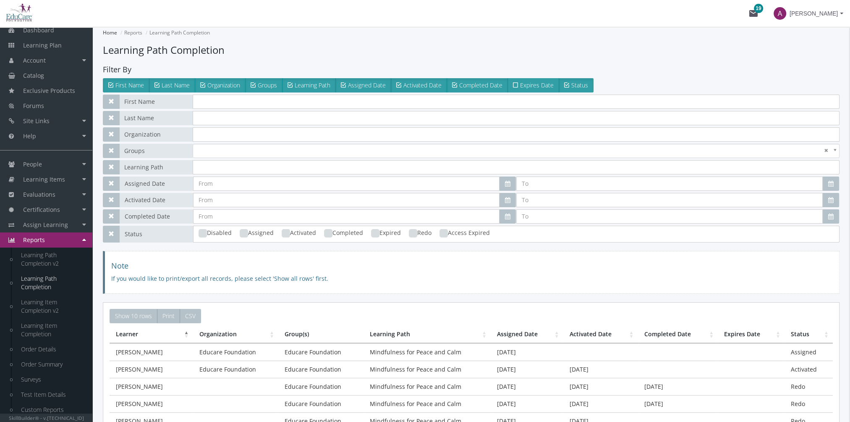
click at [527, 86] on span "Expires Date" at bounding box center [537, 85] width 34 height 8
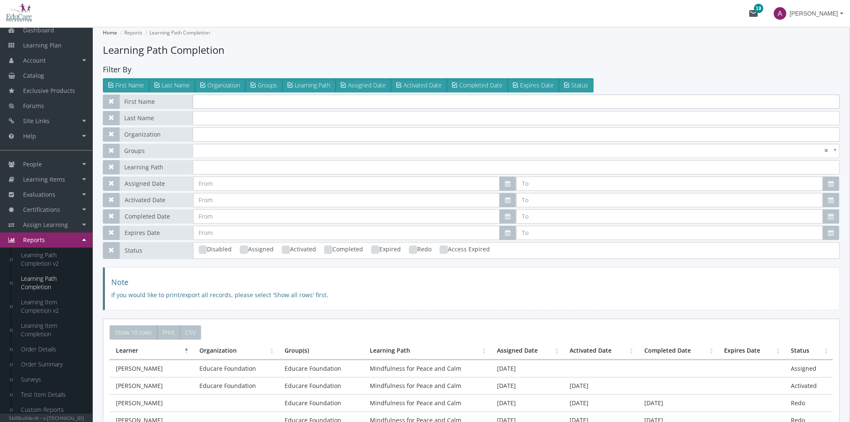
click at [218, 104] on input "text" at bounding box center [516, 101] width 647 height 14
type input "[PERSON_NAME]"
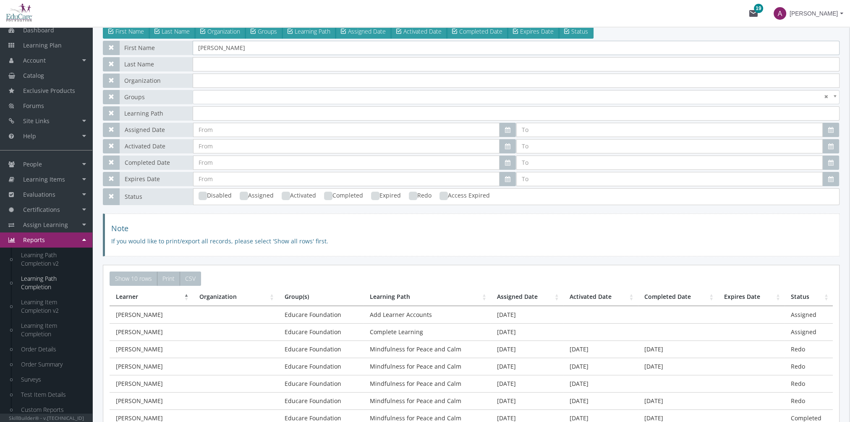
scroll to position [84, 0]
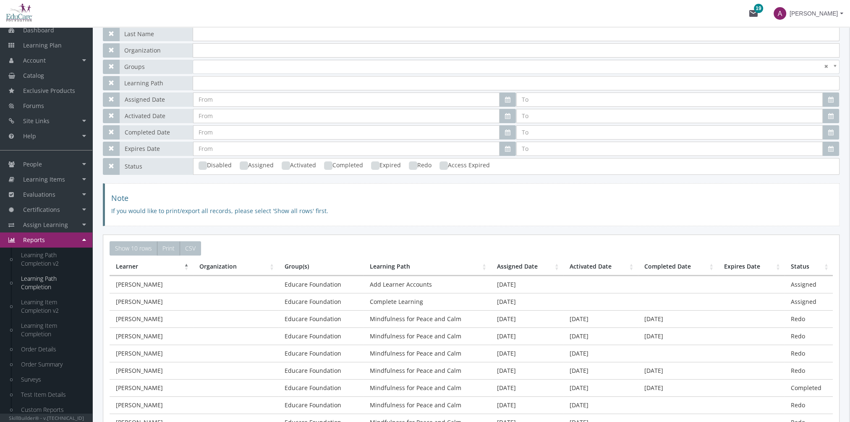
click at [331, 163] on ins at bounding box center [328, 165] width 8 height 8
checkbox input "true"
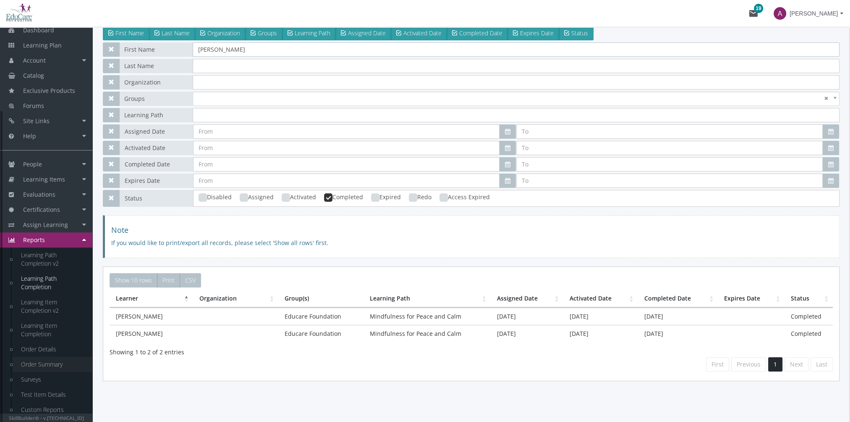
scroll to position [106, 0]
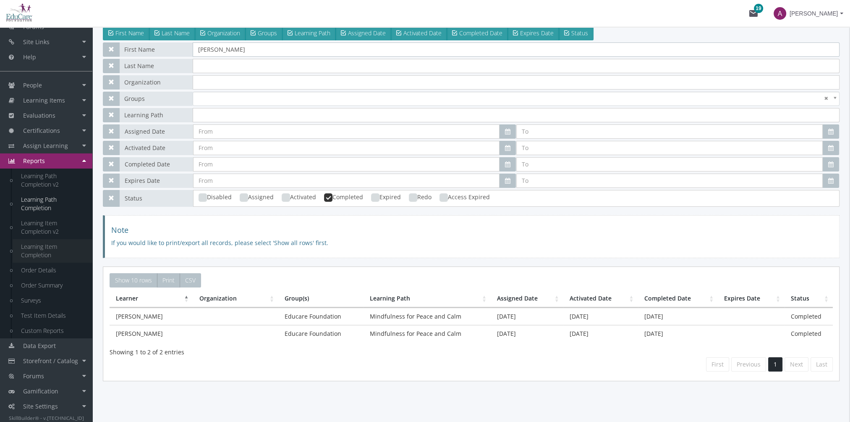
type input "[PERSON_NAME]"
click at [34, 247] on link "Learning Item Completion" at bounding box center [53, 251] width 80 height 24
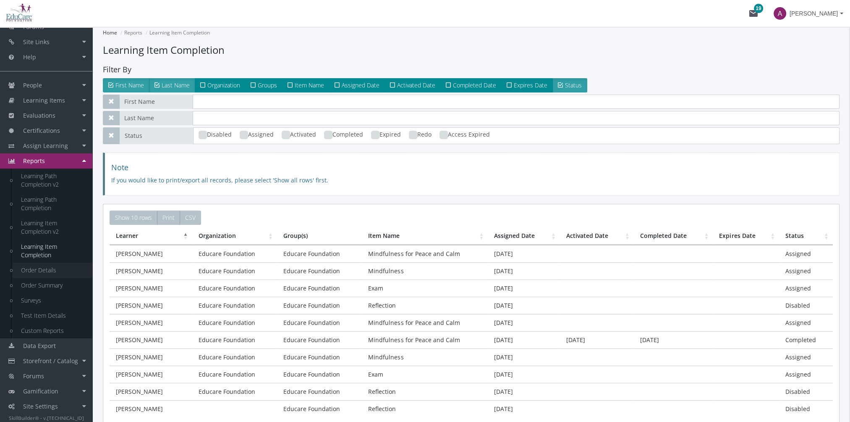
click at [41, 266] on link "Order Details" at bounding box center [53, 269] width 80 height 15
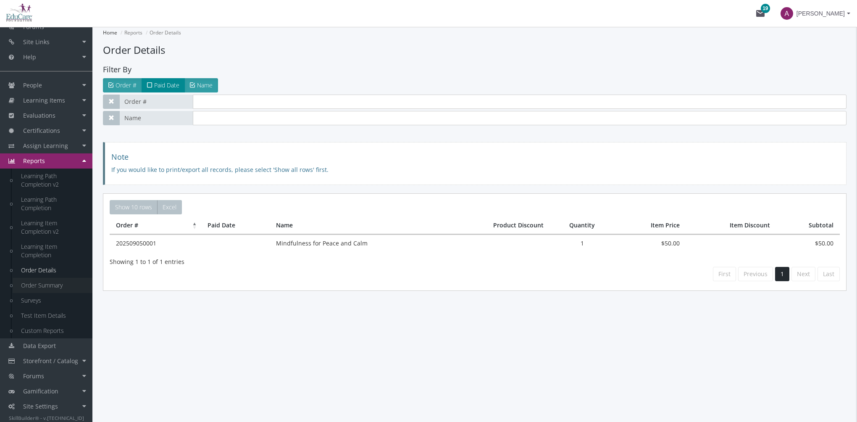
click at [49, 284] on link "Order Summary" at bounding box center [53, 285] width 80 height 15
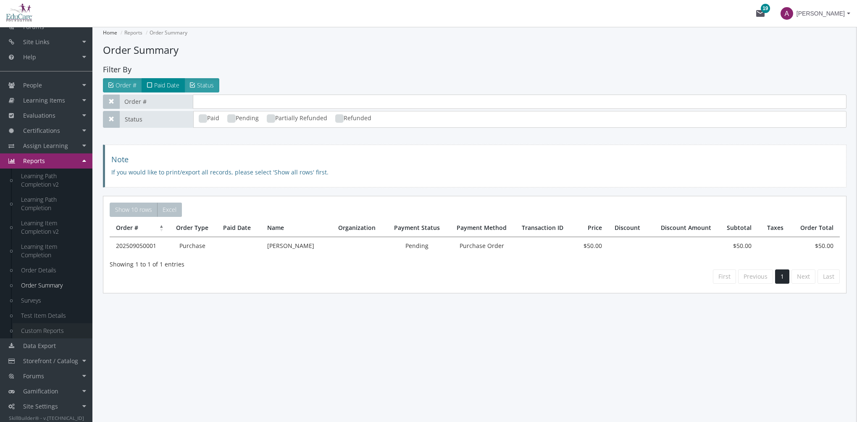
click at [52, 327] on link "Custom Reports" at bounding box center [53, 330] width 80 height 15
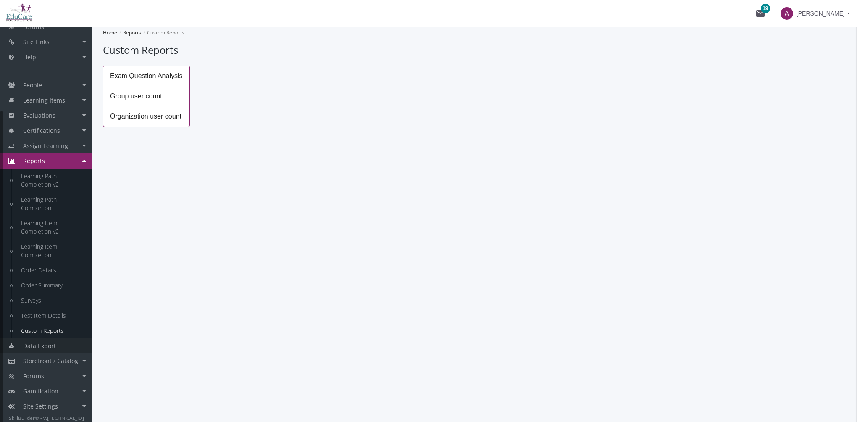
click at [62, 344] on link "Data Export" at bounding box center [46, 345] width 92 height 15
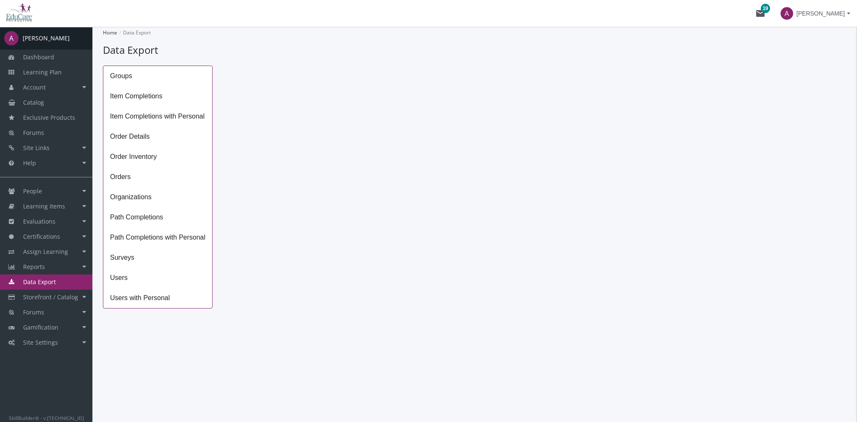
click at [170, 115] on span "Item Completions with Personal" at bounding box center [157, 116] width 109 height 20
click at [417, 84] on icon "Open calendar" at bounding box center [412, 83] width 9 height 9
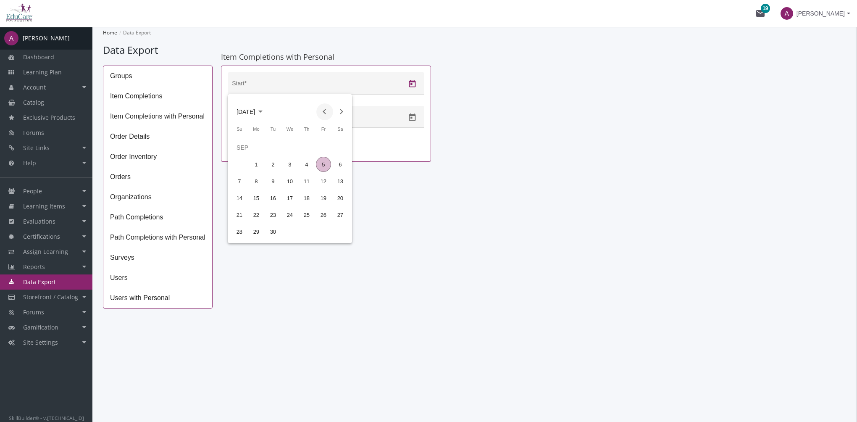
click at [324, 111] on button "Previous month" at bounding box center [324, 111] width 17 height 17
click at [304, 165] on div "5" at bounding box center [306, 164] width 15 height 15
type input "[DATE]"
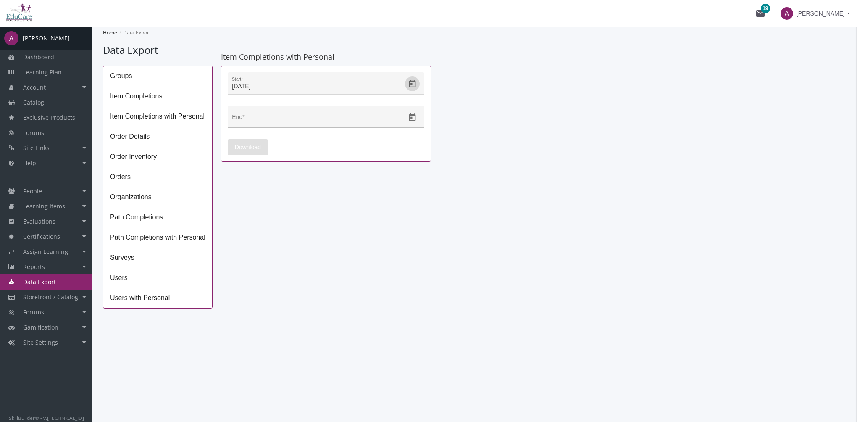
click at [405, 113] on div at bounding box center [412, 117] width 15 height 15
click at [413, 115] on icon "Open calendar" at bounding box center [412, 117] width 7 height 8
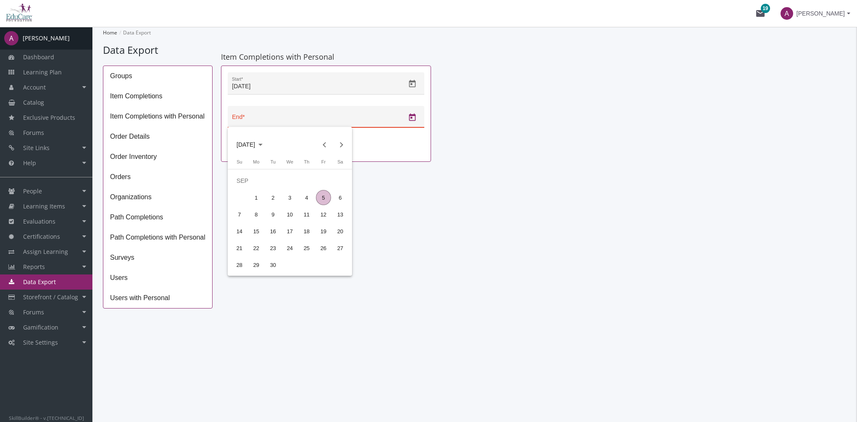
click at [324, 198] on div "5" at bounding box center [323, 197] width 15 height 15
type input "[DATE]"
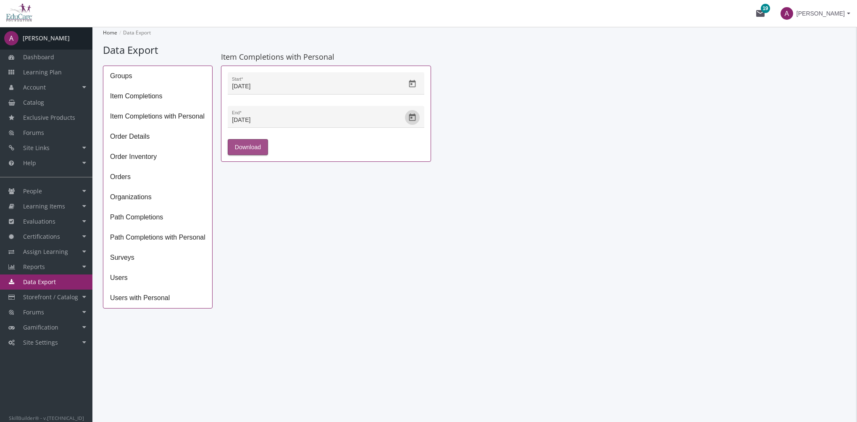
click at [257, 147] on span "Download" at bounding box center [248, 146] width 26 height 15
click at [42, 343] on span "Site Settings" at bounding box center [40, 342] width 35 height 8
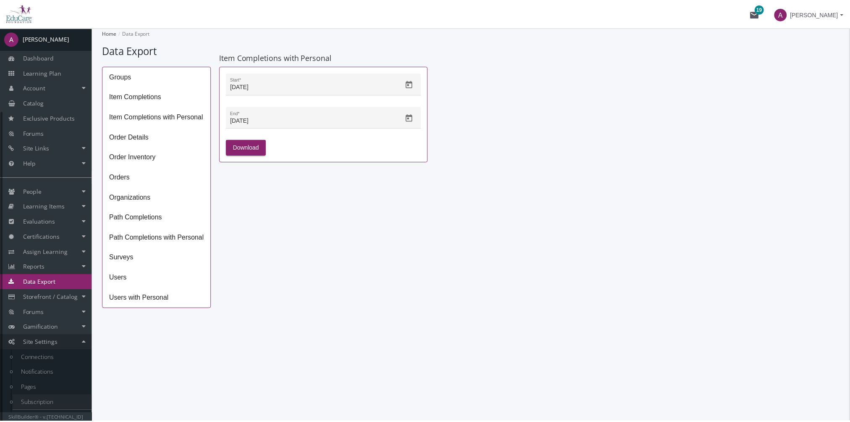
scroll to position [12, 0]
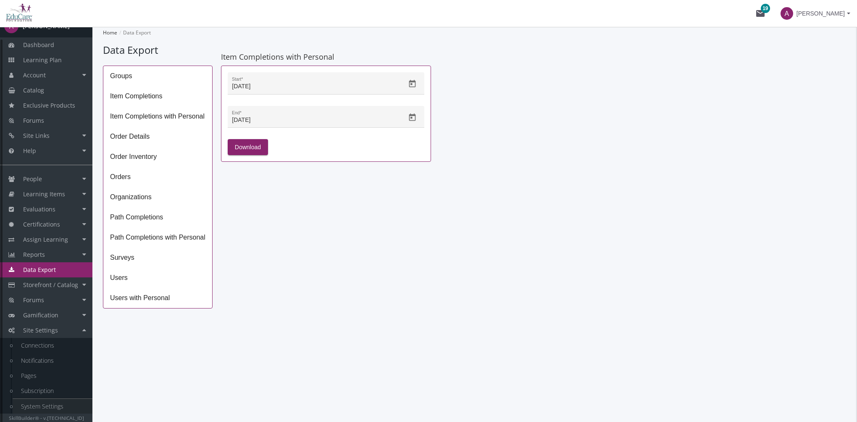
click at [60, 406] on link "System Settings" at bounding box center [53, 405] width 80 height 15
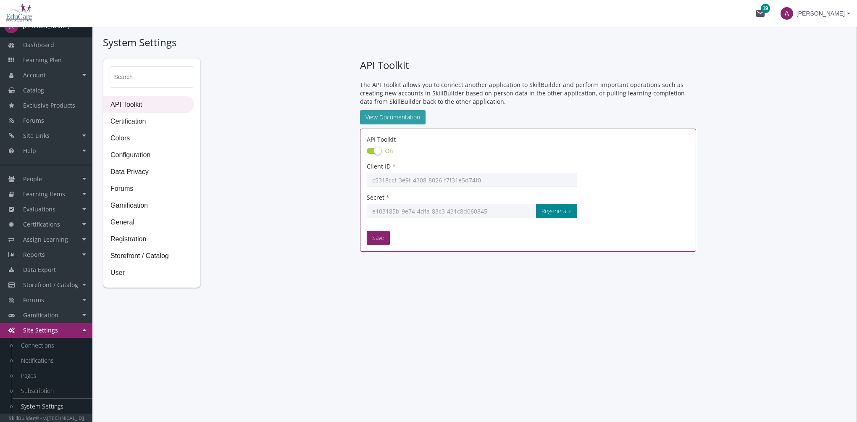
click at [396, 119] on link "View Documentation" at bounding box center [393, 117] width 66 height 14
click at [47, 361] on link "Notifications" at bounding box center [53, 360] width 80 height 15
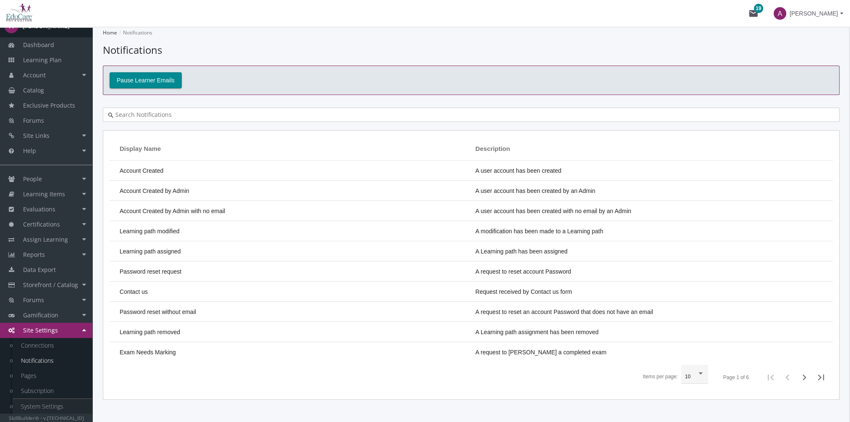
click at [57, 406] on link "System Settings" at bounding box center [53, 405] width 80 height 15
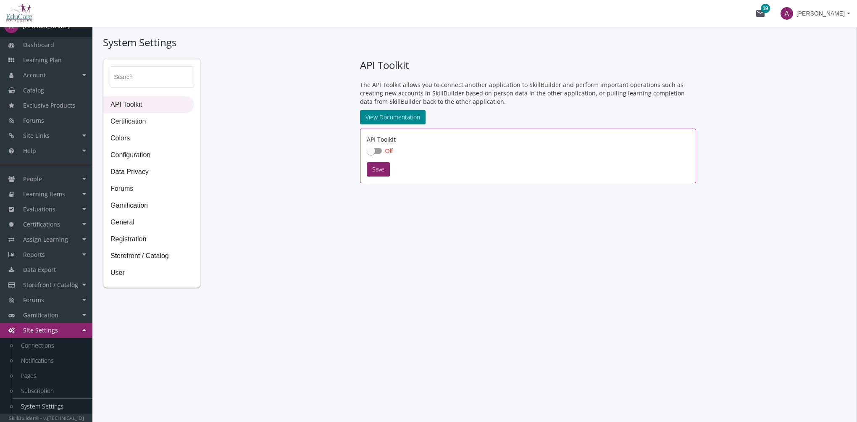
checkbox input "true"
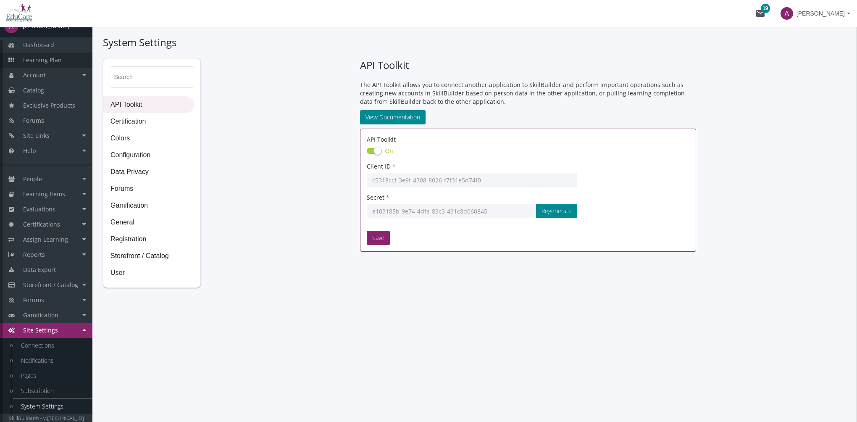
click at [26, 60] on span "Learning Plan" at bounding box center [42, 60] width 39 height 8
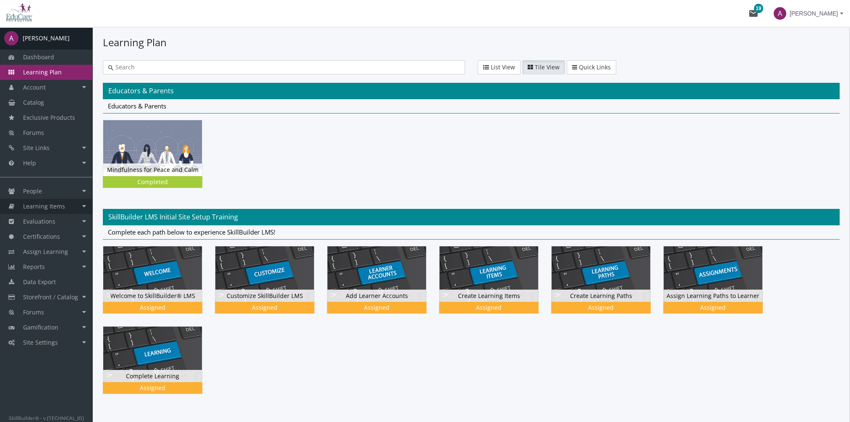
click at [67, 208] on link "Learning Items" at bounding box center [46, 206] width 92 height 15
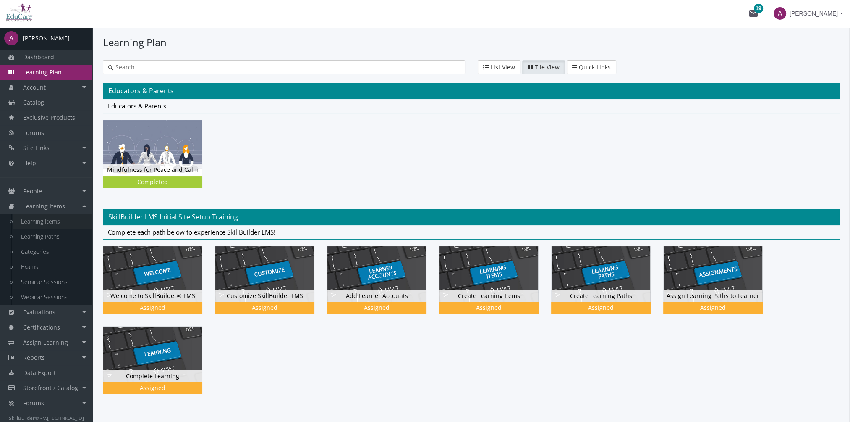
click at [65, 221] on link "Learning Items" at bounding box center [53, 221] width 80 height 15
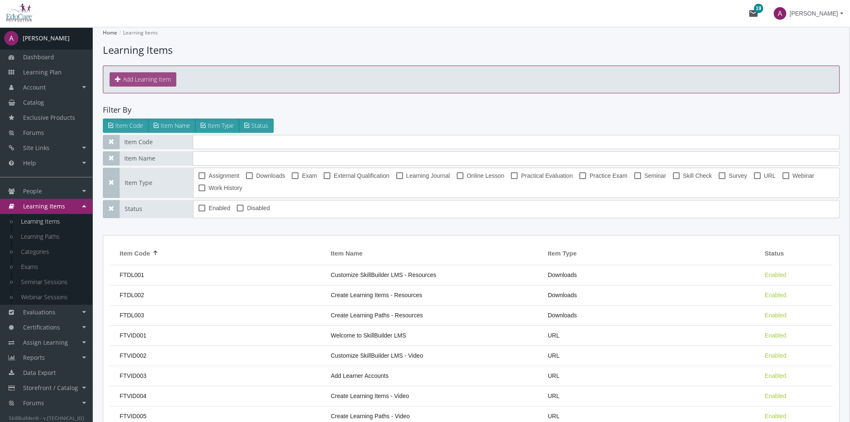
click at [160, 75] on button "Add Learning Item" at bounding box center [143, 79] width 67 height 14
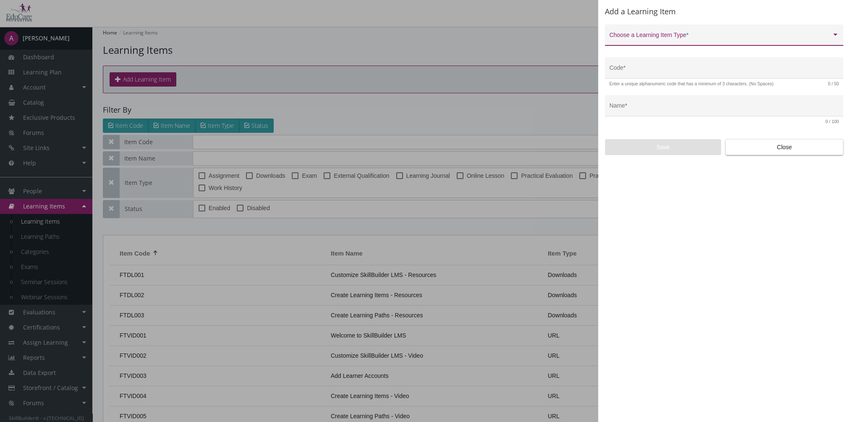
click at [715, 37] on span at bounding box center [721, 38] width 222 height 7
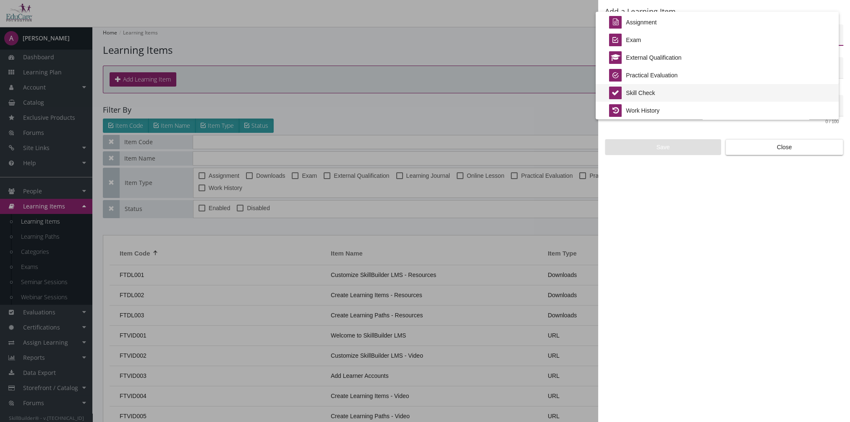
scroll to position [91, 0]
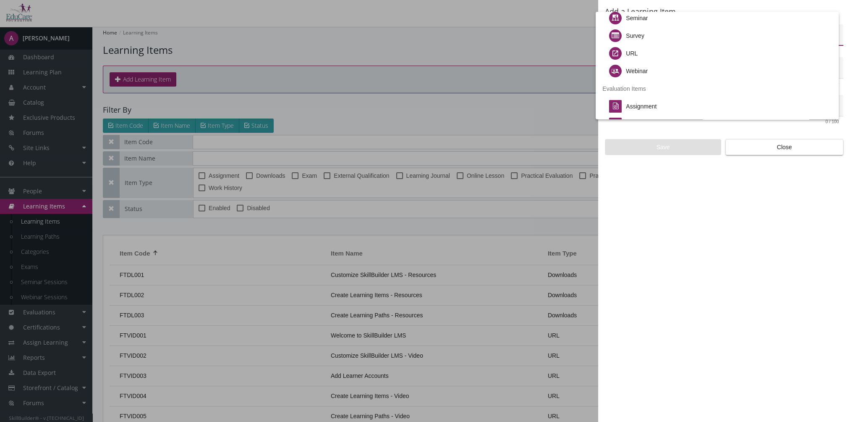
click at [60, 322] on div at bounding box center [425, 211] width 850 height 422
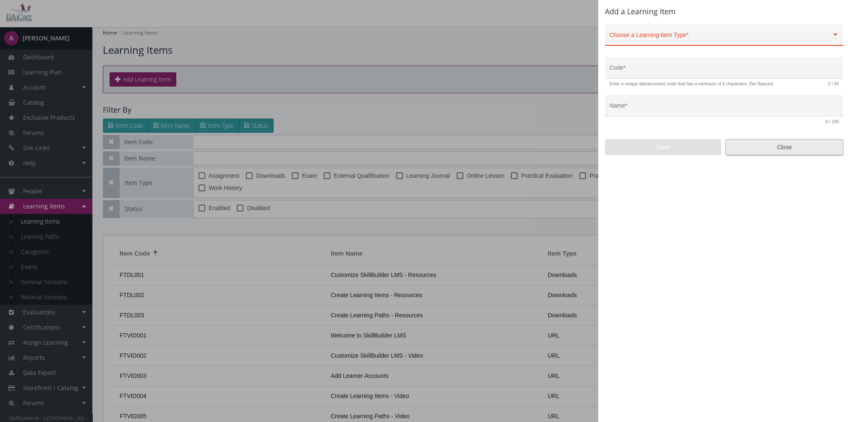
click at [790, 148] on span "Close" at bounding box center [785, 146] width 104 height 15
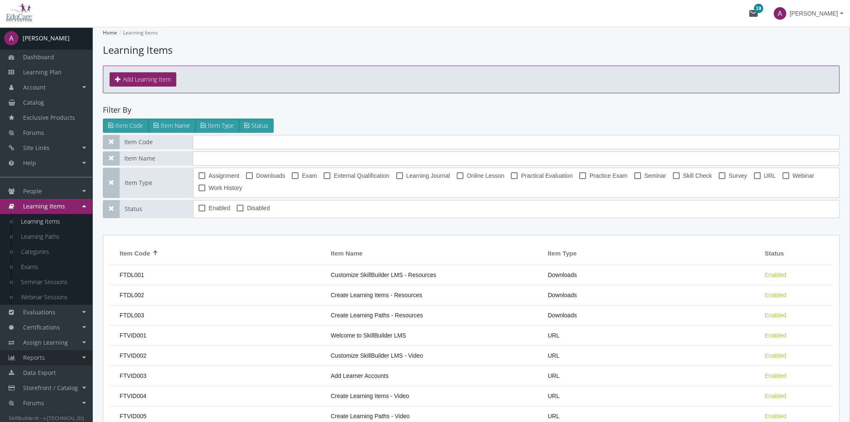
click at [60, 359] on link "Reports" at bounding box center [46, 357] width 92 height 15
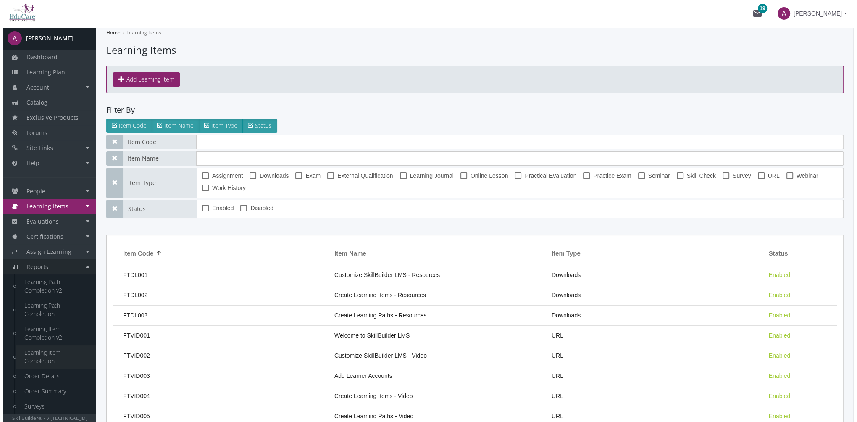
scroll to position [106, 0]
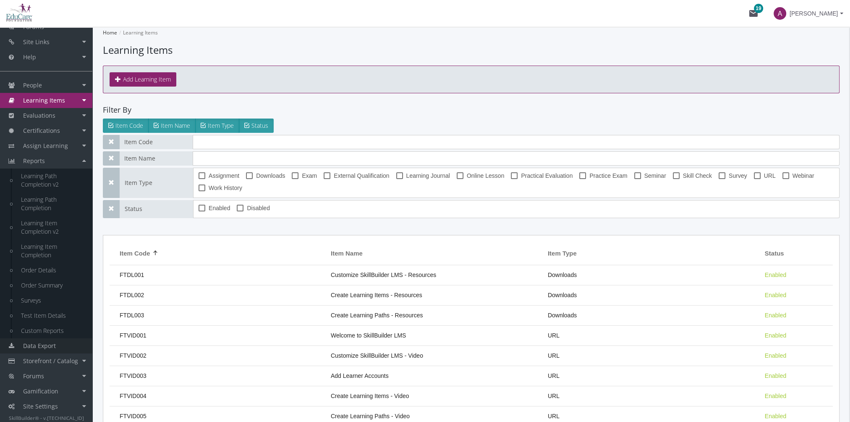
click at [45, 341] on link "Data Export" at bounding box center [46, 345] width 92 height 15
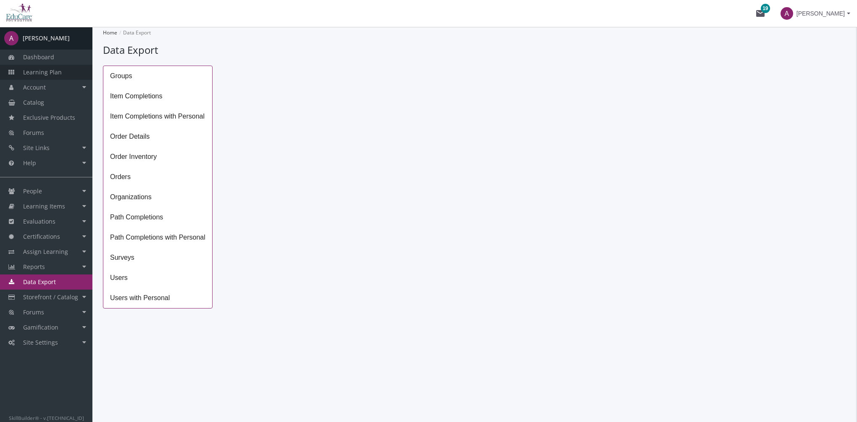
click at [50, 74] on span "Learning Plan" at bounding box center [42, 72] width 39 height 8
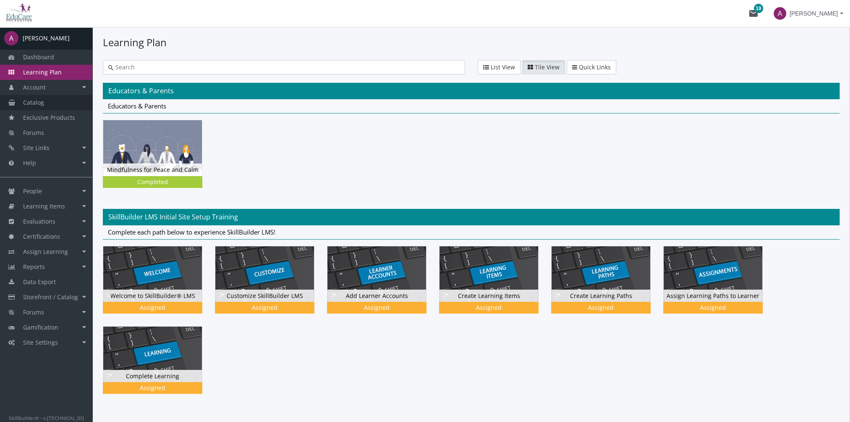
click at [61, 101] on link "Catalog" at bounding box center [46, 102] width 92 height 15
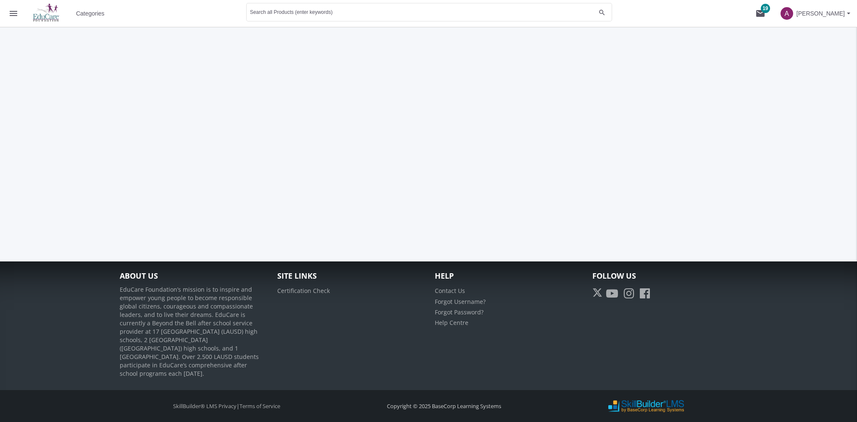
click at [86, 13] on span "Categories" at bounding box center [90, 13] width 29 height 15
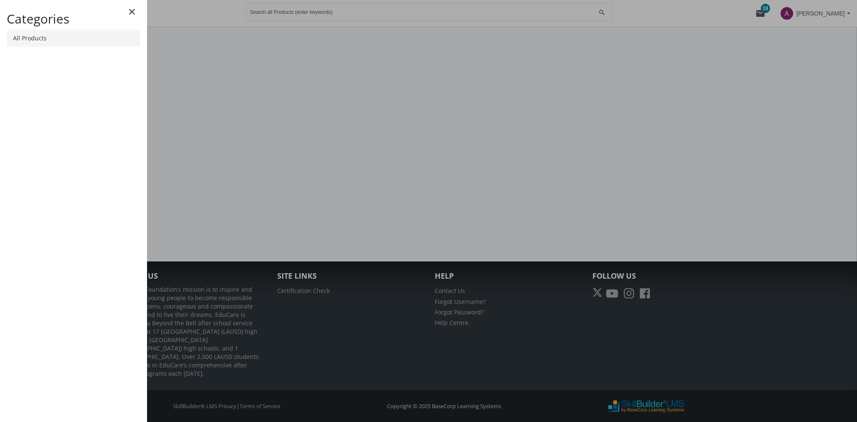
click at [90, 39] on link "All Products" at bounding box center [74, 38] width 134 height 17
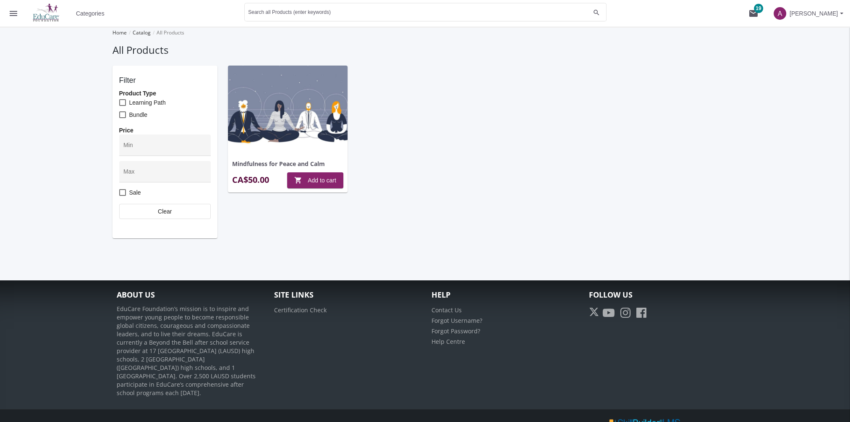
click at [17, 13] on mat-icon "menu" at bounding box center [13, 13] width 10 height 10
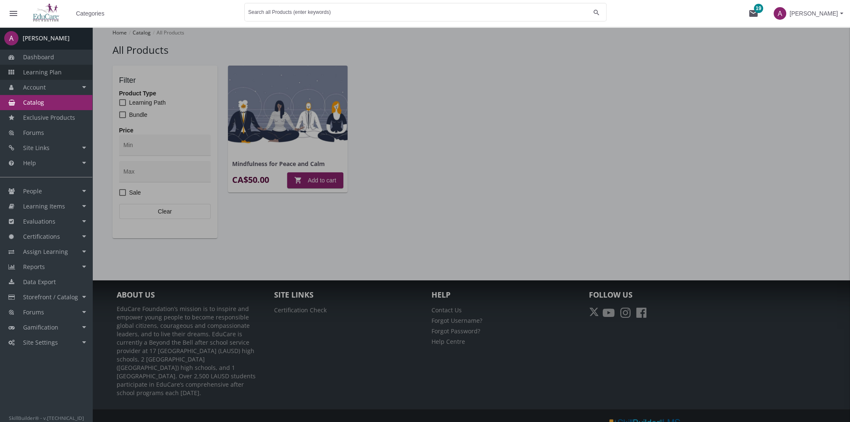
click at [57, 71] on span "Learning Plan" at bounding box center [42, 72] width 39 height 8
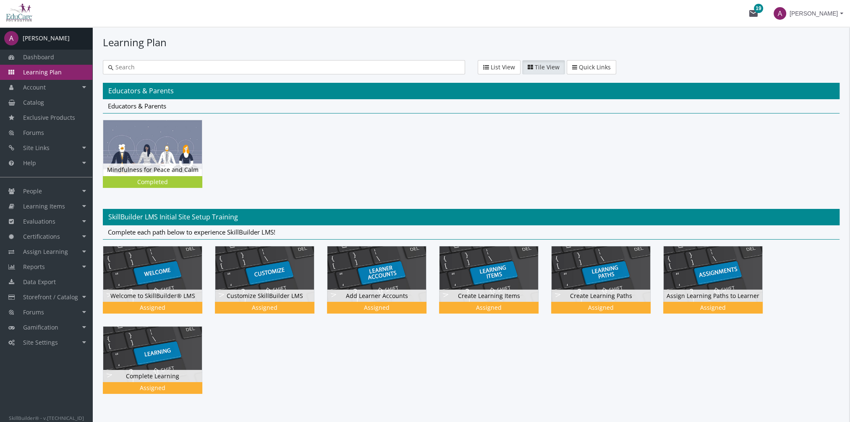
click at [842, 14] on b at bounding box center [841, 14] width 3 height 2
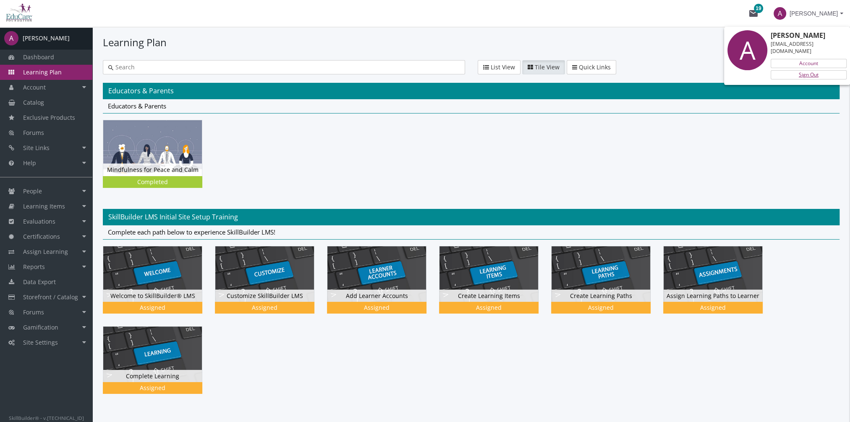
drag, startPoint x: 812, startPoint y: 66, endPoint x: 804, endPoint y: 63, distance: 8.1
click at [812, 70] on link "Sign Out" at bounding box center [809, 74] width 76 height 9
